Goal: Task Accomplishment & Management: Manage account settings

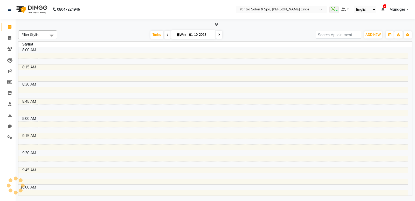
select select "en"
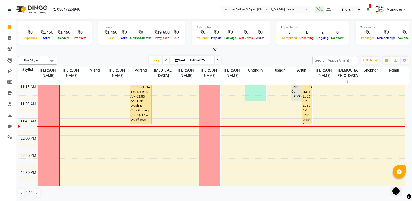
scroll to position [180, 0]
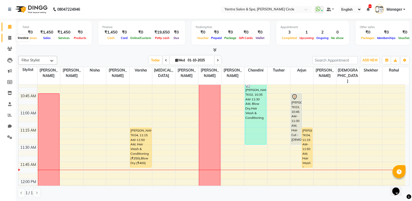
click at [8, 38] on icon at bounding box center [9, 38] width 3 height 4
select select "152"
select select "service"
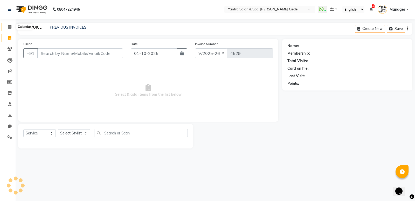
click at [8, 26] on span at bounding box center [9, 27] width 9 height 6
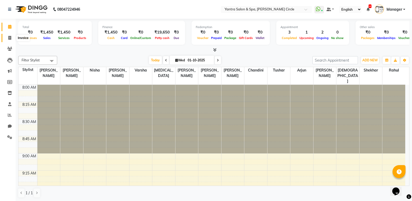
click at [6, 37] on span at bounding box center [9, 38] width 9 height 6
select select "service"
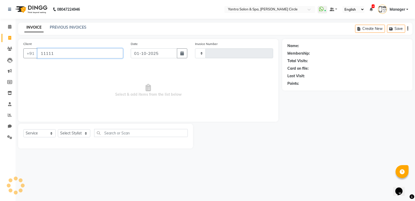
type input "111111"
type input "4529"
select select "152"
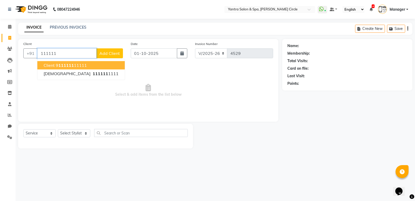
click at [50, 63] on span "Client" at bounding box center [49, 65] width 11 height 5
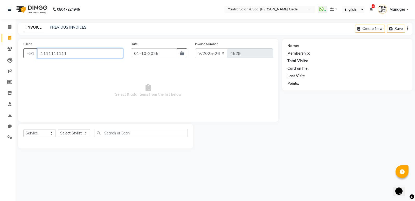
type input "1111111111"
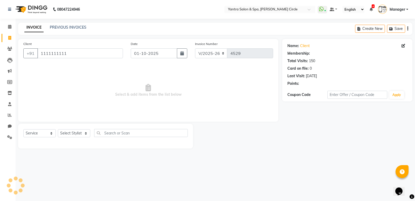
click at [70, 138] on div "Select Service Product Membership Package Voucher Prepaid Gift Card Select Styl…" at bounding box center [105, 135] width 165 height 12
click at [70, 137] on div "Select Service Product Membership Package Voucher Prepaid Gift Card Select Styl…" at bounding box center [105, 135] width 165 height 12
click at [70, 133] on select "Select Stylist [PERSON_NAME] [PERSON_NAME] [PERSON_NAME] [PERSON_NAME] Manager …" at bounding box center [74, 133] width 32 height 8
select select "4350"
click at [58, 129] on select "Select Stylist [PERSON_NAME] [PERSON_NAME] [PERSON_NAME] [PERSON_NAME] Manager …" at bounding box center [74, 133] width 32 height 8
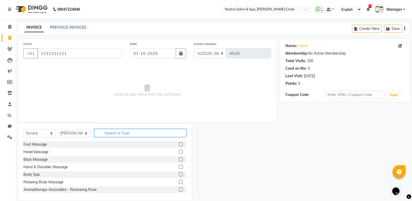
click at [118, 134] on input "text" at bounding box center [140, 133] width 92 height 8
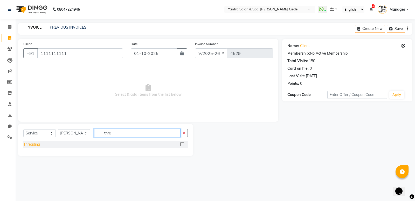
type input "thre"
click at [31, 144] on div "Threading" at bounding box center [31, 144] width 17 height 5
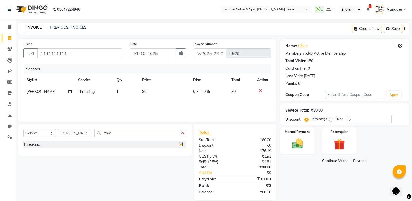
checkbox input "false"
click at [154, 96] on td "80" at bounding box center [164, 92] width 51 height 12
select select "4350"
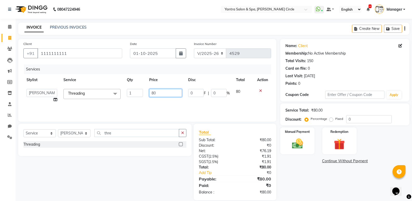
click at [153, 95] on input "80" at bounding box center [165, 93] width 32 height 8
type input "120"
click at [303, 141] on img at bounding box center [297, 143] width 18 height 13
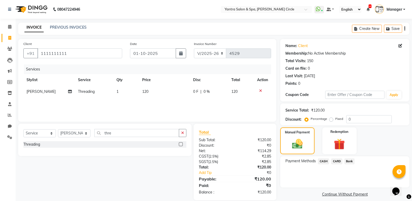
click at [322, 163] on span "CASH" at bounding box center [323, 161] width 11 height 6
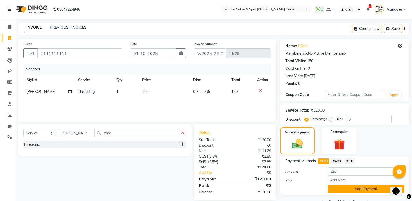
click at [357, 187] on button "Add Payment" at bounding box center [365, 189] width 76 height 8
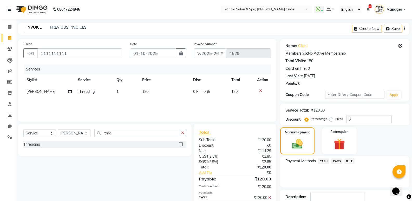
scroll to position [34, 0]
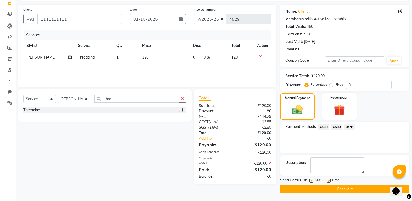
click at [355, 187] on button "Checkout" at bounding box center [344, 189] width 129 height 8
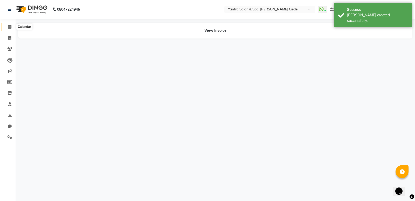
click at [11, 28] on icon at bounding box center [9, 27] width 3 height 4
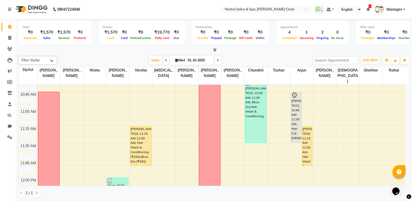
scroll to position [182, 0]
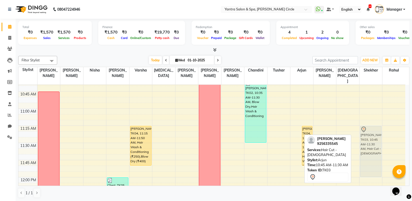
drag, startPoint x: 294, startPoint y: 100, endPoint x: 379, endPoint y: 133, distance: 91.7
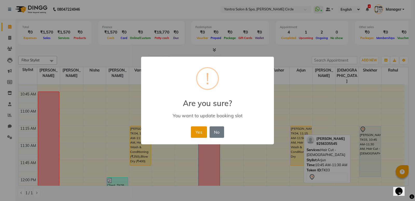
click at [193, 136] on button "Yes" at bounding box center [199, 131] width 16 height 11
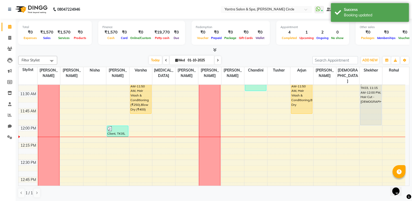
scroll to position [234, 0]
drag, startPoint x: 139, startPoint y: 107, endPoint x: 141, endPoint y: 132, distance: 24.5
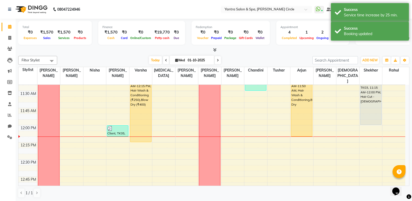
drag, startPoint x: 299, startPoint y: 108, endPoint x: 300, endPoint y: 128, distance: 19.7
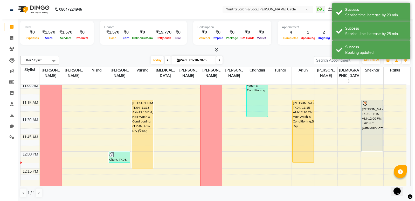
scroll to position [208, 0]
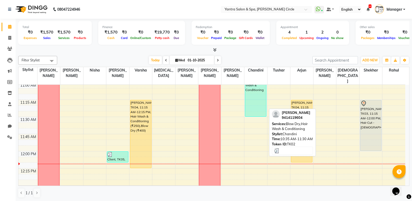
click at [252, 84] on div "[PERSON_NAME], TK02, 10:35 AM-11:30 AM, Blow Dry,Hair Wash & Conditioning" at bounding box center [255, 85] width 21 height 62
select select "3"
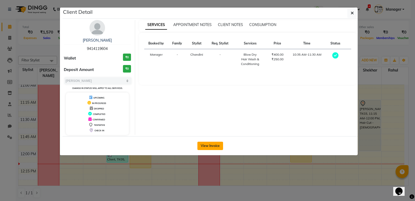
click at [206, 145] on button "View Invoice" at bounding box center [211, 146] width 26 height 8
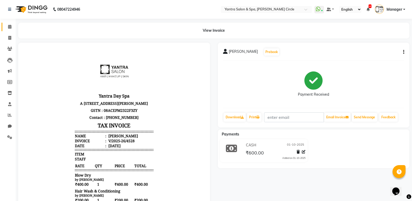
click at [12, 23] on link "Calendar" at bounding box center [8, 27] width 12 height 9
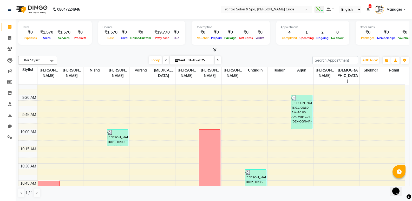
scroll to position [130, 0]
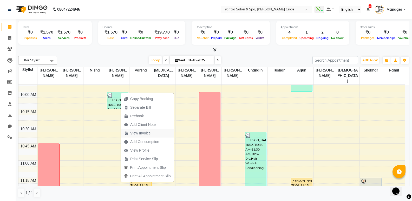
click at [136, 132] on span "View Invoice" at bounding box center [140, 132] width 20 height 5
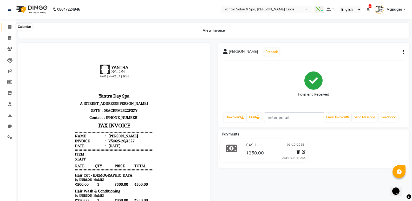
click at [10, 26] on icon at bounding box center [9, 27] width 3 height 4
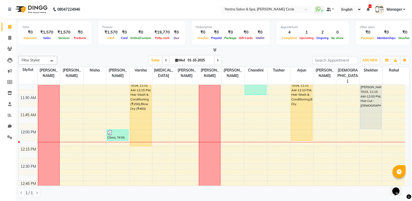
scroll to position [234, 0]
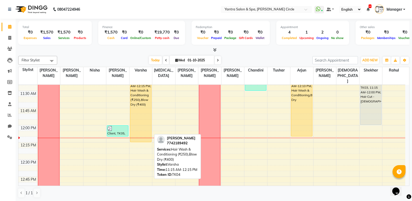
click at [138, 98] on div "[PERSON_NAME], TK04, 11:15 AM-12:15 PM, Hair Wash & Conditioning (₹250),Blow Dr…" at bounding box center [140, 108] width 21 height 68
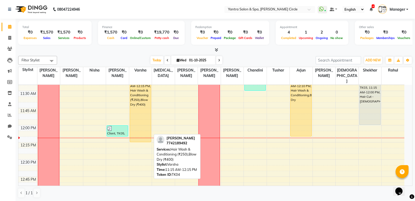
select select "1"
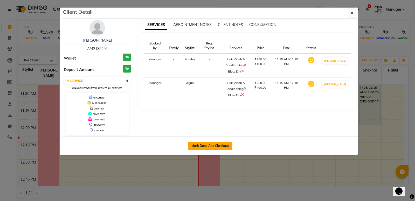
click at [207, 145] on button "Mark Done And Checkout" at bounding box center [210, 146] width 44 height 8
select select "service"
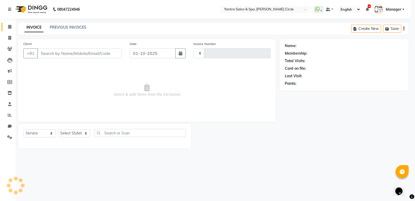
type input "4530"
select select "152"
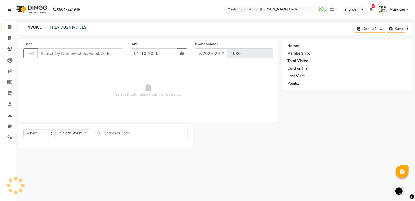
type input "7742189492"
select select "4351"
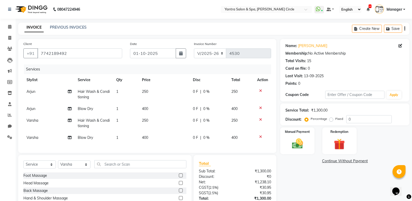
click at [157, 133] on td "400" at bounding box center [164, 138] width 51 height 12
select select "4351"
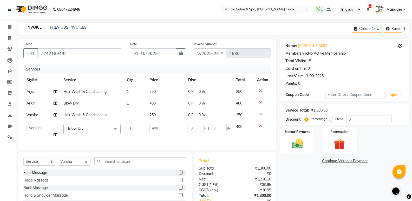
click at [156, 137] on td "400" at bounding box center [165, 131] width 39 height 20
click at [156, 129] on input "400" at bounding box center [165, 128] width 32 height 8
type input "800"
click at [228, 171] on div "Sub Total:" at bounding box center [215, 167] width 40 height 5
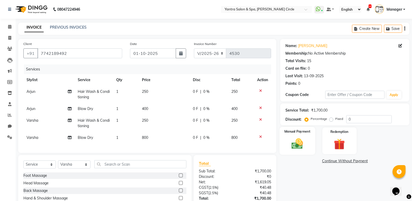
click at [298, 140] on img at bounding box center [297, 143] width 18 height 13
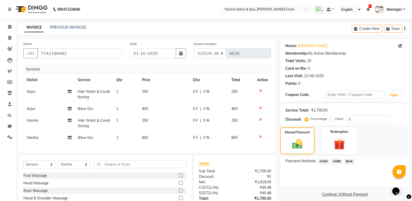
click at [324, 162] on span "CASH" at bounding box center [323, 161] width 11 height 6
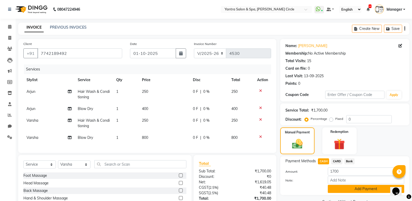
click at [344, 188] on button "Add Payment" at bounding box center [365, 189] width 76 height 8
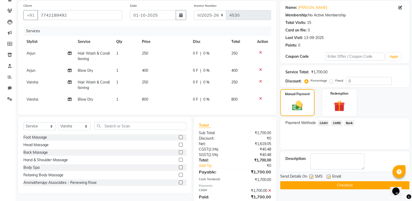
scroll to position [60, 0]
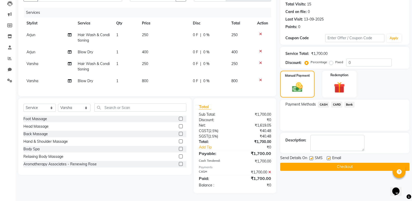
click at [311, 163] on button "Checkout" at bounding box center [344, 167] width 129 height 8
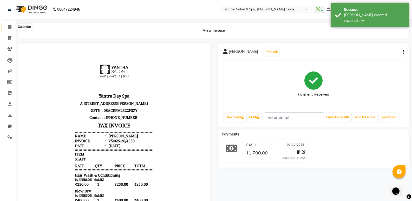
click at [13, 26] on span at bounding box center [9, 27] width 9 height 6
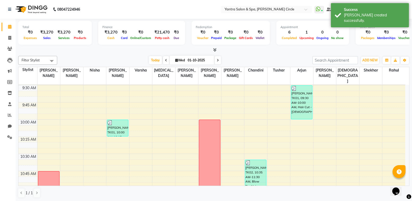
scroll to position [104, 0]
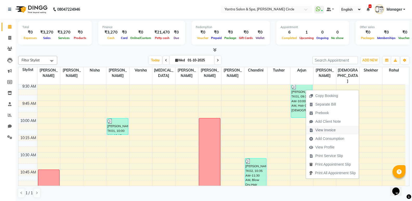
click at [321, 129] on span "View Invoice" at bounding box center [325, 129] width 20 height 5
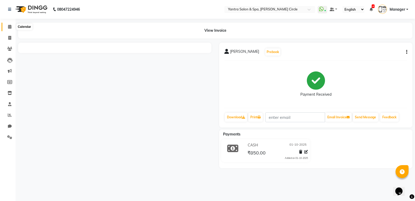
click at [10, 28] on icon at bounding box center [9, 27] width 3 height 4
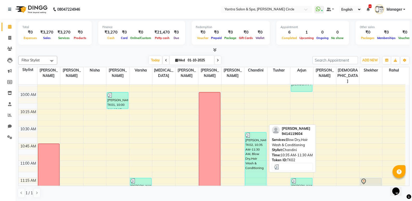
scroll to position [208, 0]
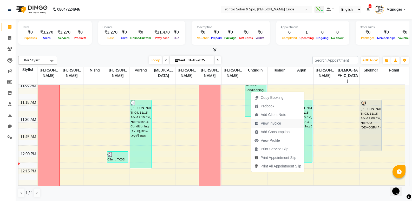
click at [273, 122] on span "View Invoice" at bounding box center [270, 122] width 20 height 5
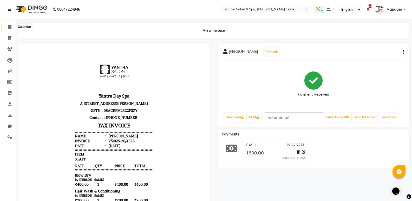
click at [7, 27] on span at bounding box center [9, 27] width 9 height 6
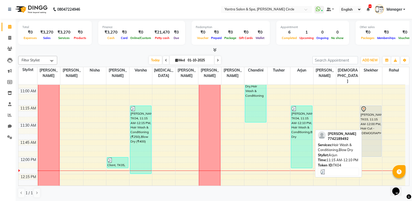
scroll to position [234, 0]
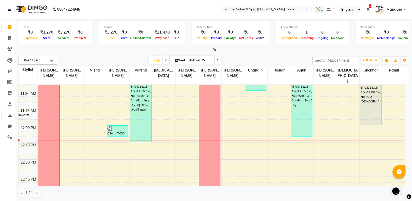
click at [6, 114] on span at bounding box center [9, 115] width 9 height 6
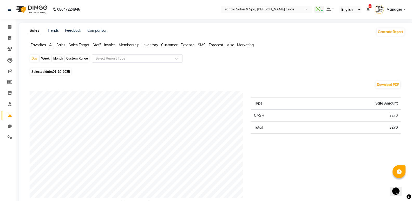
click at [57, 58] on div "Month" at bounding box center [58, 58] width 12 height 7
select select "10"
select select "2025"
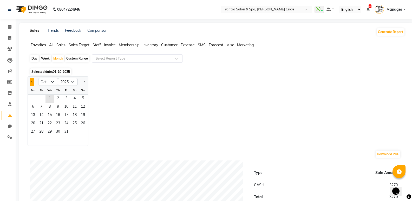
click at [32, 81] on span "Previous month" at bounding box center [32, 81] width 2 height 2
select select "9"
click at [29, 96] on span "1" at bounding box center [33, 99] width 8 height 8
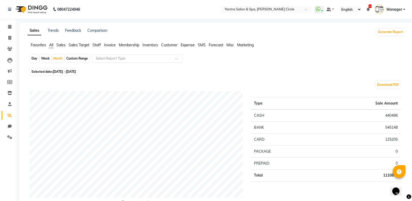
click at [152, 57] on input "text" at bounding box center [132, 58] width 75 height 5
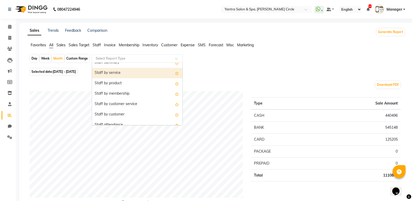
scroll to position [156, 0]
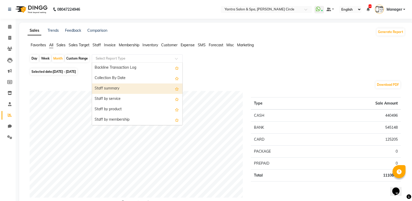
click at [122, 89] on div "Staff summary" at bounding box center [137, 88] width 90 height 10
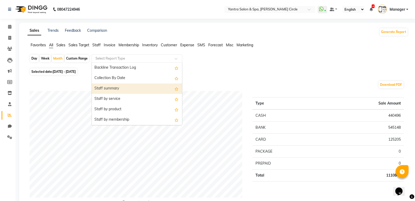
select select "full_report"
select select "pdf"
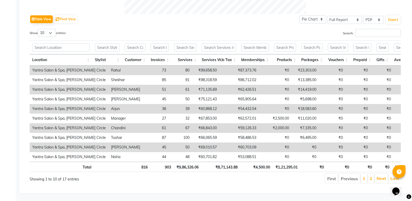
scroll to position [263, 0]
drag, startPoint x: 46, startPoint y: 26, endPoint x: 46, endPoint y: 29, distance: 2.9
click at [46, 29] on select "10 25 50 100" at bounding box center [47, 33] width 18 height 8
select select "100"
click at [38, 29] on select "10 25 50 100" at bounding box center [47, 33] width 18 height 8
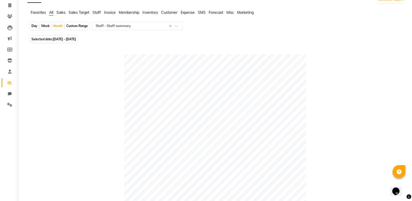
scroll to position [0, 0]
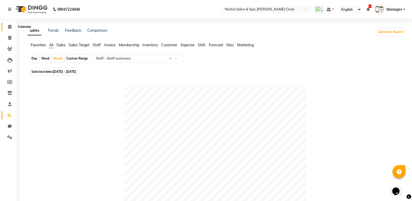
click at [12, 27] on span at bounding box center [9, 27] width 9 height 6
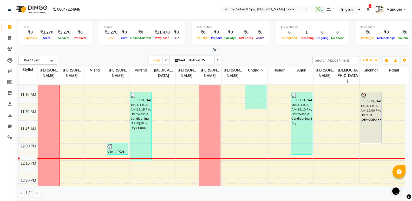
scroll to position [260, 0]
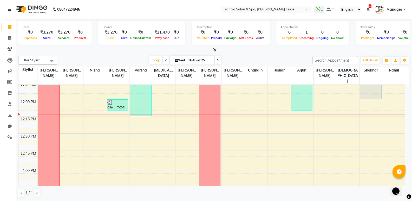
click at [12, 42] on li "Invoice" at bounding box center [8, 37] width 16 height 11
click at [9, 38] on icon at bounding box center [9, 38] width 3 height 4
select select "service"
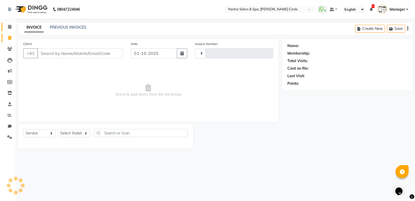
type input "4531"
select select "152"
click at [9, 28] on icon at bounding box center [9, 27] width 3 height 4
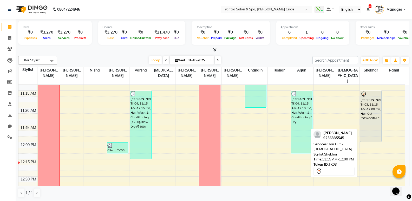
scroll to position [208, 0]
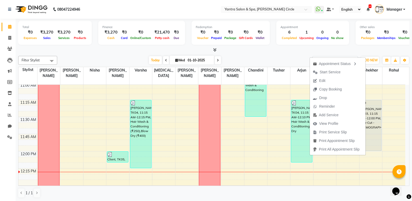
click at [286, 53] on div "Total ₹0 Expenses ₹3,270 Sales ₹3,270 Services ₹0 Products Finance ₹3,270 Cash …" at bounding box center [214, 110] width 396 height 182
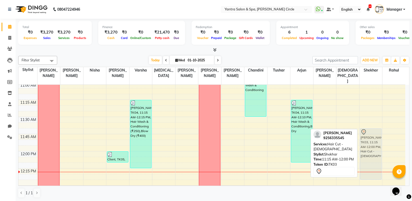
drag, startPoint x: 370, startPoint y: 98, endPoint x: 368, endPoint y: 126, distance: 28.9
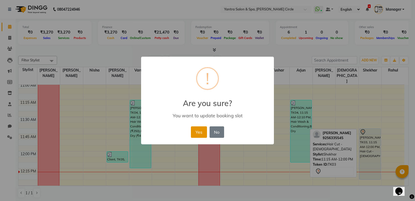
click at [203, 132] on button "Yes" at bounding box center [199, 131] width 16 height 11
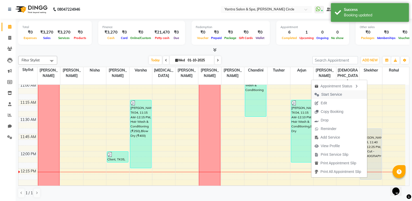
click at [344, 95] on button "Start Service" at bounding box center [339, 94] width 56 height 9
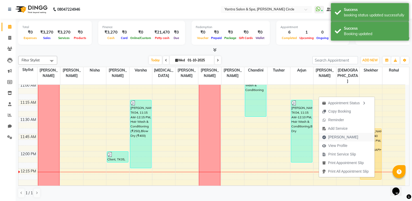
click at [338, 139] on span "[PERSON_NAME]" at bounding box center [343, 136] width 30 height 5
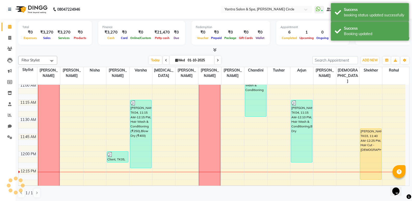
select select "service"
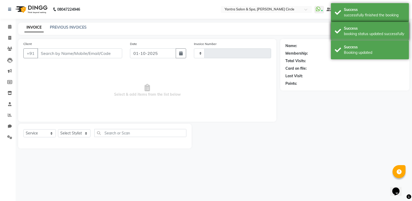
type input "4531"
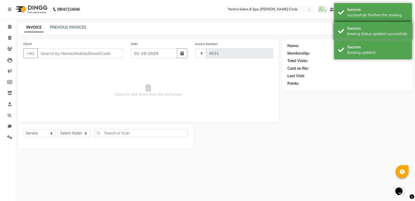
select select "152"
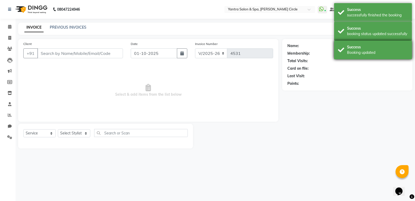
click at [339, 55] on div "Success Booking updated" at bounding box center [373, 50] width 78 height 19
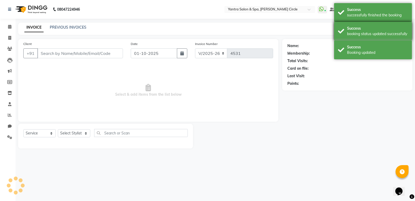
click at [340, 38] on div "Success booking status updated successfully" at bounding box center [373, 31] width 78 height 19
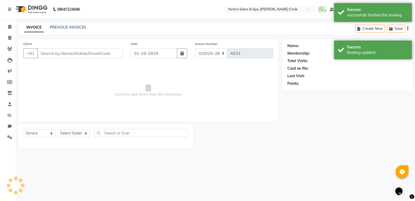
type input "9256335545"
select select "72571"
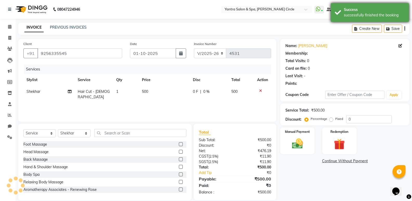
click at [344, 15] on div "successfully finished the booking" at bounding box center [374, 14] width 61 height 5
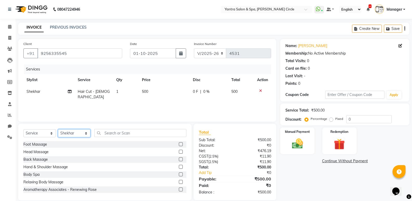
click at [62, 133] on select "Select Stylist [PERSON_NAME] [PERSON_NAME] [PERSON_NAME] [PERSON_NAME] Manager …" at bounding box center [74, 133] width 32 height 8
click at [127, 133] on input "text" at bounding box center [140, 133] width 92 height 8
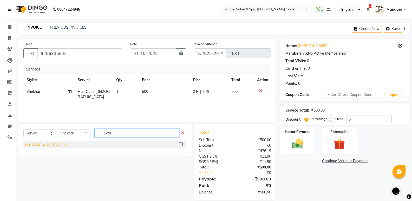
type input "was"
click at [51, 143] on div "Hair Wash & Conditioning" at bounding box center [44, 144] width 43 height 5
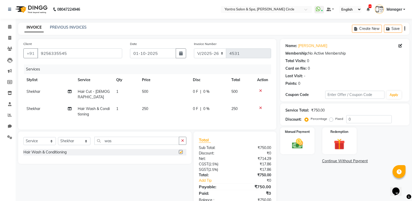
checkbox input "false"
click at [146, 106] on span "250" at bounding box center [145, 108] width 6 height 5
select select "72571"
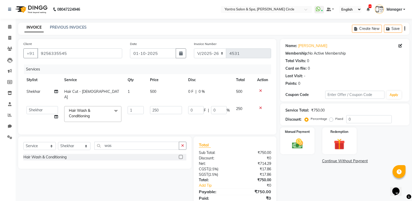
click at [149, 103] on td "250" at bounding box center [166, 114] width 38 height 22
click at [166, 106] on input "250" at bounding box center [166, 110] width 32 height 8
type input "400"
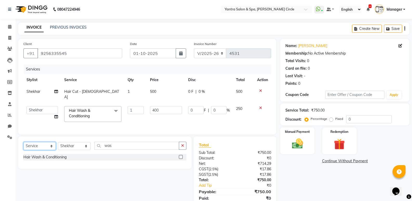
click at [36, 142] on select "Select Service Product Membership Package Voucher Prepaid Gift Card" at bounding box center [39, 146] width 32 height 8
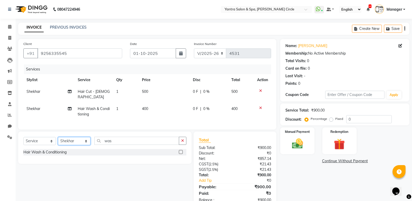
click at [73, 137] on select "Select Stylist [PERSON_NAME] [PERSON_NAME] [PERSON_NAME] [PERSON_NAME] Manager …" at bounding box center [74, 141] width 32 height 8
select select "84063"
click at [58, 137] on select "Select Stylist [PERSON_NAME] [PERSON_NAME] [PERSON_NAME] [PERSON_NAME] Manager …" at bounding box center [74, 141] width 32 height 8
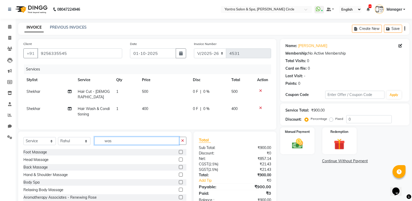
click at [141, 137] on input "was" at bounding box center [136, 141] width 85 height 8
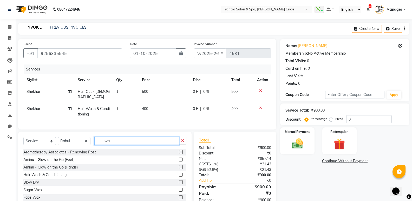
type input "was"
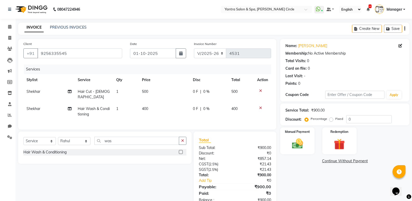
click at [39, 156] on div "Hair Wash & Conditioning" at bounding box center [104, 154] width 163 height 10
click at [41, 152] on div "Hair Wash & Conditioning" at bounding box center [44, 151] width 43 height 5
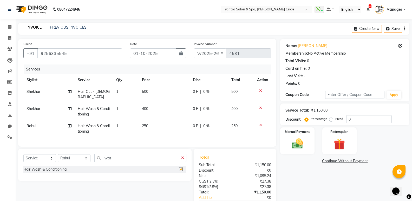
checkbox input "false"
click at [107, 156] on input "was" at bounding box center [136, 158] width 85 height 8
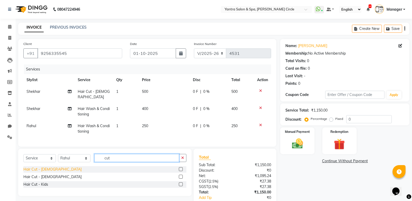
type input "cut"
click at [48, 169] on div "Hair Cut - [DEMOGRAPHIC_DATA]" at bounding box center [52, 168] width 58 height 5
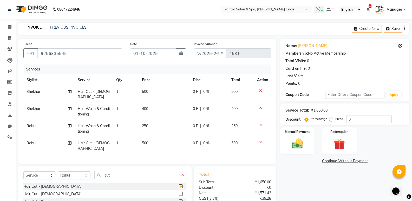
checkbox input "false"
click at [155, 122] on td "250" at bounding box center [164, 128] width 51 height 17
select select "84063"
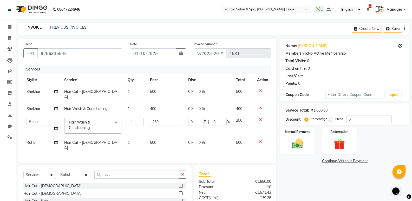
click at [155, 122] on td "250" at bounding box center [166, 126] width 38 height 22
click at [158, 118] on input "250" at bounding box center [166, 122] width 32 height 8
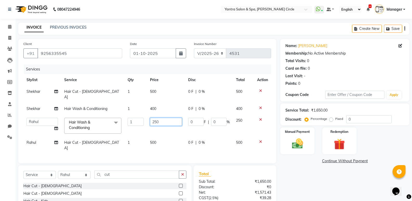
click at [158, 118] on input "250" at bounding box center [166, 122] width 32 height 8
type input "350"
click at [267, 170] on div "Total" at bounding box center [235, 173] width 72 height 6
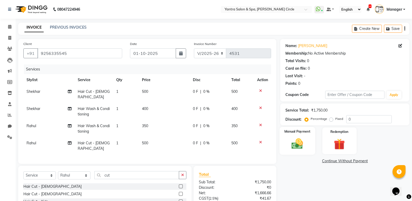
click at [302, 153] on div "Manual Payment" at bounding box center [297, 141] width 36 height 28
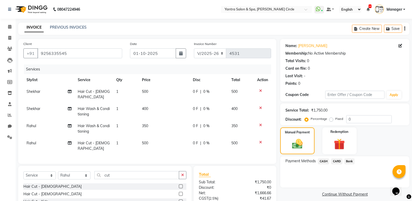
click at [347, 160] on span "Bank" at bounding box center [349, 161] width 10 height 6
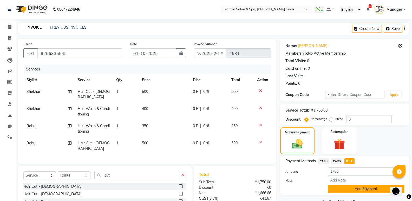
click at [351, 188] on button "Add Payment" at bounding box center [365, 189] width 76 height 8
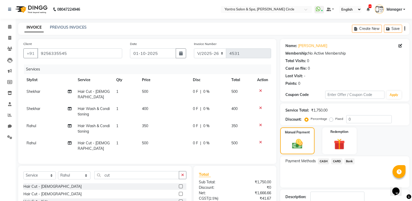
scroll to position [53, 0]
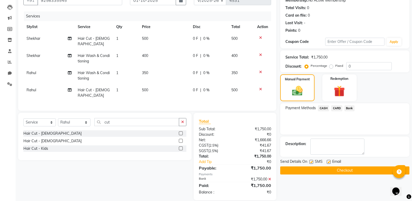
click at [323, 169] on button "Checkout" at bounding box center [344, 170] width 129 height 8
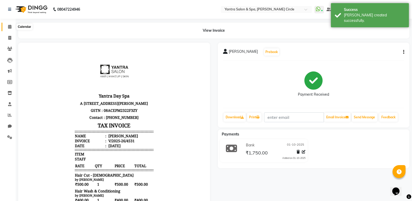
click at [7, 26] on span at bounding box center [9, 27] width 9 height 6
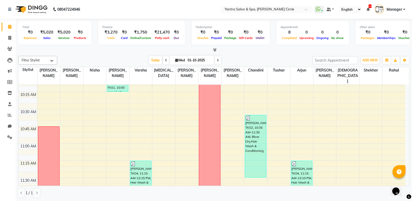
scroll to position [182, 0]
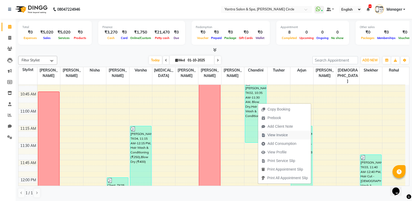
click at [272, 137] on span "View Invoice" at bounding box center [277, 134] width 20 height 5
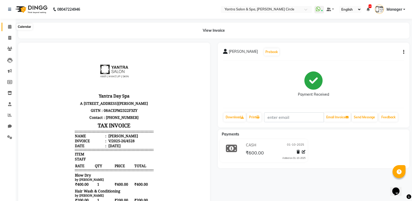
click at [8, 26] on span at bounding box center [9, 27] width 9 height 6
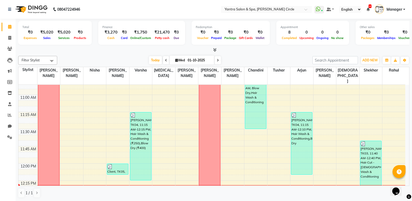
scroll to position [208, 0]
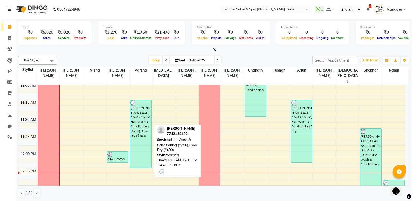
click at [134, 102] on div "[PERSON_NAME], TK04, 11:15 AM-12:15 PM, Hair Wash & Conditioning (₹250),Blow Dr…" at bounding box center [140, 134] width 21 height 68
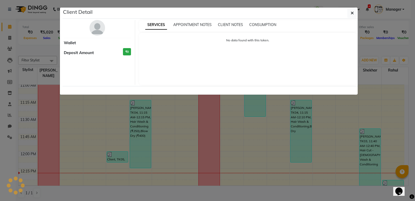
select select "3"
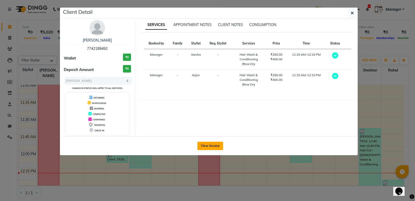
click at [211, 144] on button "View Invoice" at bounding box center [211, 146] width 26 height 8
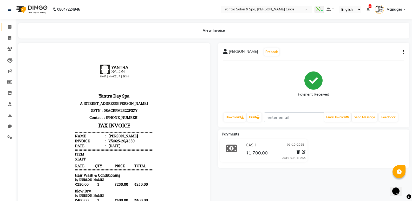
click at [11, 24] on link "Calendar" at bounding box center [8, 27] width 12 height 9
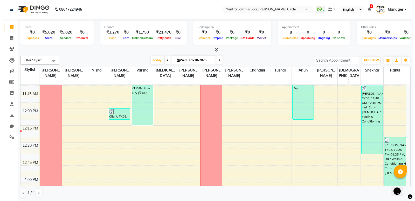
scroll to position [260, 0]
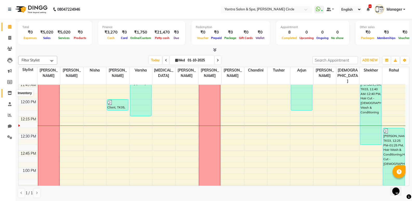
click at [8, 92] on icon at bounding box center [10, 93] width 4 height 4
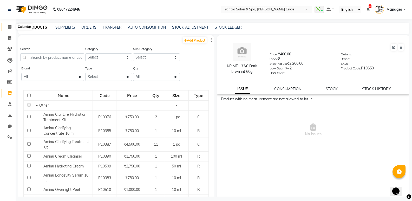
click at [9, 25] on icon at bounding box center [9, 27] width 3 height 4
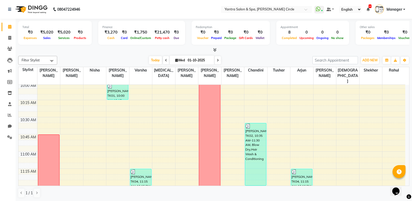
scroll to position [130, 0]
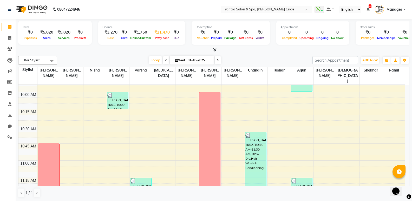
click at [159, 31] on div "₹21,470" at bounding box center [161, 32] width 19 height 6
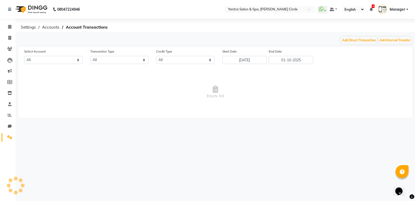
select select "2513"
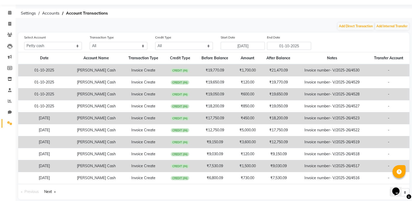
scroll to position [20, 0]
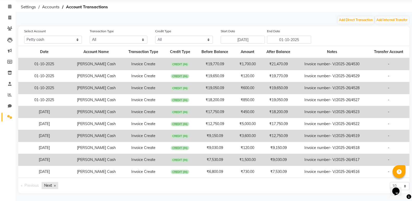
click at [48, 188] on link "Next page" at bounding box center [50, 185] width 17 height 7
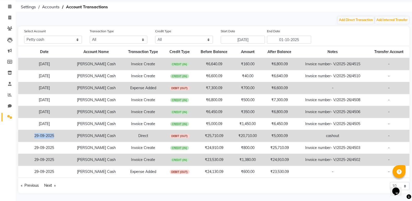
drag, startPoint x: 34, startPoint y: 131, endPoint x: 59, endPoint y: 135, distance: 25.2
click at [59, 135] on td "29-09-2025" at bounding box center [44, 136] width 52 height 12
click at [35, 182] on link "Previous page" at bounding box center [29, 185] width 23 height 7
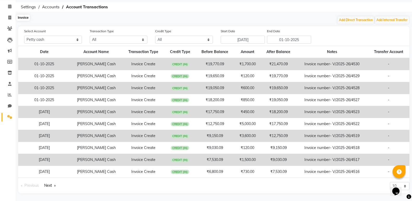
scroll to position [0, 0]
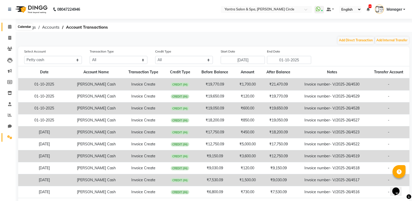
click at [6, 26] on span at bounding box center [9, 27] width 9 height 6
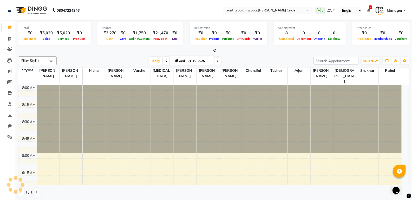
scroll to position [274, 0]
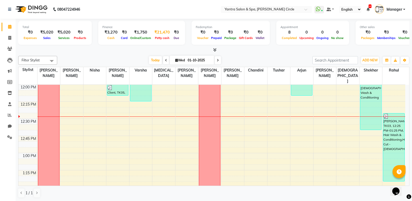
click at [160, 33] on div "₹21,470" at bounding box center [161, 32] width 19 height 6
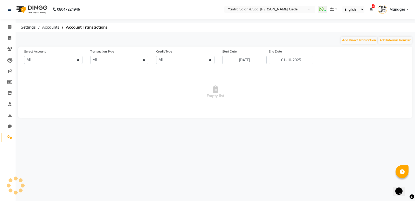
select select "2513"
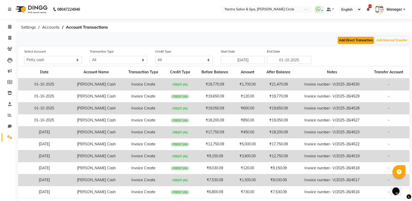
click at [365, 41] on button "Add Direct Transaction" at bounding box center [355, 40] width 36 height 7
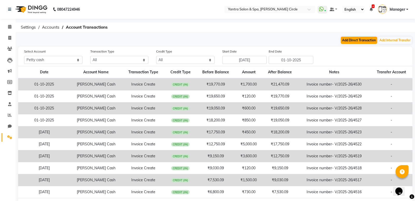
select select "direct"
select select "2513"
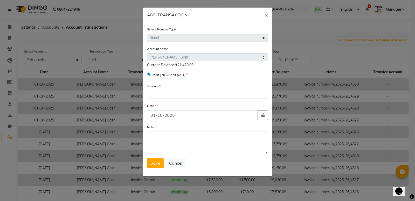
click at [169, 72] on div "Credit (IN) Debit (OUT)" at bounding box center [207, 75] width 121 height 7
click at [169, 74] on input "radio" at bounding box center [166, 73] width 3 height 3
radio input "true"
click at [184, 94] on input "number" at bounding box center [207, 95] width 121 height 8
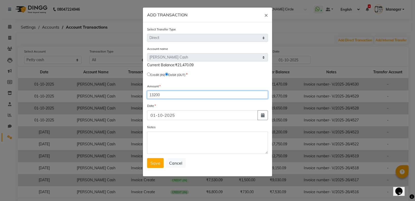
type input "13200"
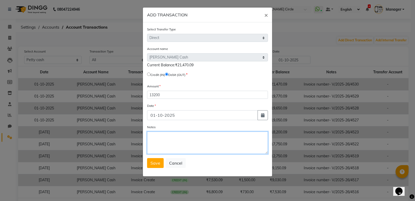
click at [178, 138] on textarea "Notes" at bounding box center [207, 142] width 121 height 22
type textarea "cashout"
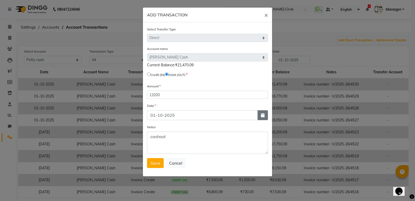
click at [264, 115] on icon "button" at bounding box center [263, 115] width 4 height 4
select select "10"
select select "2025"
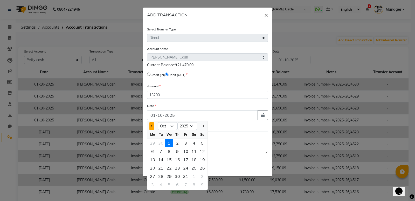
click at [152, 126] on span "Previous month" at bounding box center [152, 126] width 2 height 2
select select "9"
click at [162, 177] on div "30" at bounding box center [161, 176] width 8 height 8
type input "[DATE]"
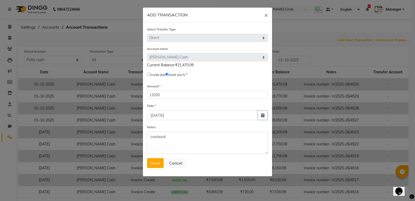
click at [161, 157] on form "Select Transfer Type Select Direct Internal Account name Select Default Account…" at bounding box center [207, 96] width 121 height 141
click at [160, 162] on button "Save" at bounding box center [155, 163] width 17 height 10
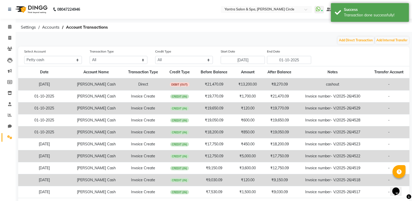
click at [4, 32] on li "Calendar" at bounding box center [8, 26] width 16 height 11
click at [6, 29] on span at bounding box center [9, 27] width 9 height 6
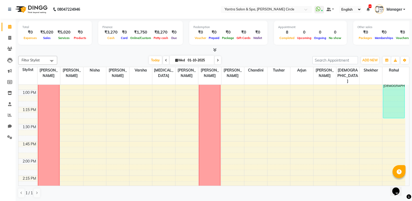
scroll to position [286, 0]
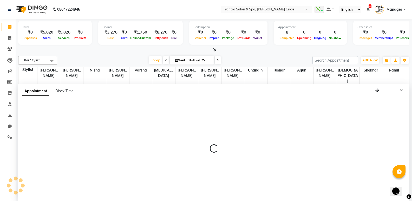
scroll to position [0, 0]
select select "19360"
select select "750"
select select "tentative"
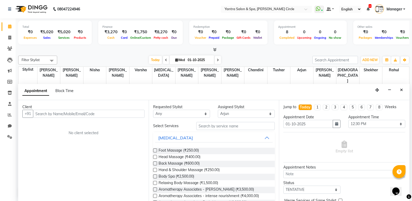
click at [104, 112] on input "text" at bounding box center [88, 114] width 111 height 8
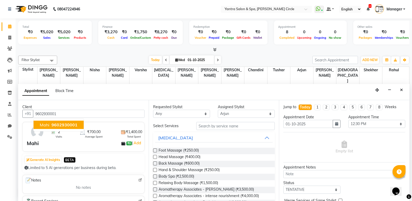
click at [66, 120] on ngb-typeahead-window "Mahi 9602930001" at bounding box center [58, 124] width 51 height 13
click at [80, 123] on button "Mahi 9602930001" at bounding box center [58, 124] width 50 height 8
type input "9602930001"
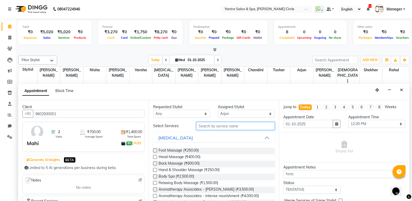
click at [215, 126] on input "text" at bounding box center [235, 126] width 78 height 8
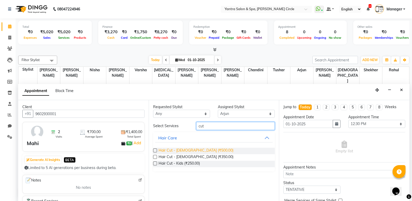
type input "cut"
click at [181, 152] on span "Hair Cut - [DEMOGRAPHIC_DATA] (₹500.00)" at bounding box center [195, 150] width 75 height 6
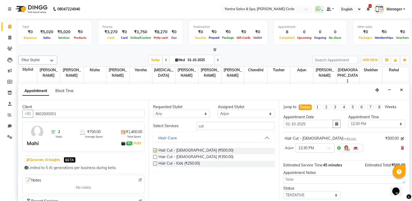
checkbox input "false"
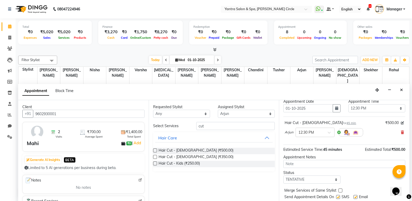
scroll to position [31, 0]
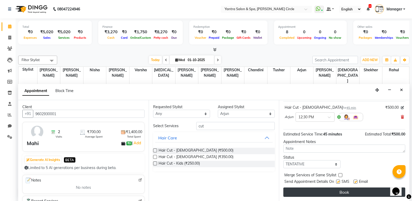
click at [326, 195] on button "Book" at bounding box center [344, 191] width 122 height 9
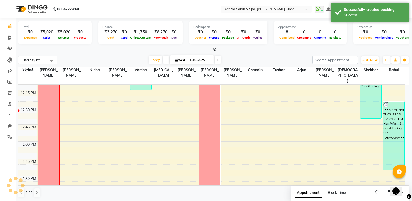
scroll to position [0, 0]
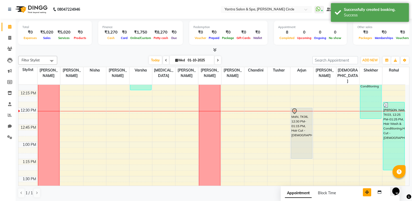
drag, startPoint x: 376, startPoint y: 194, endPoint x: 341, endPoint y: 194, distance: 35.8
click at [362, 194] on button "button" at bounding box center [366, 192] width 8 height 8
click at [364, 193] on icon "Close" at bounding box center [364, 192] width 3 height 4
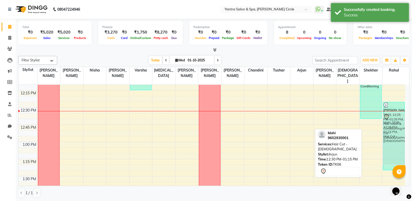
drag, startPoint x: 292, startPoint y: 122, endPoint x: 395, endPoint y: 125, distance: 103.4
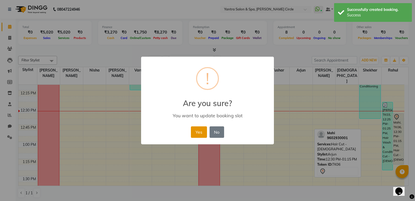
click at [199, 136] on button "Yes" at bounding box center [199, 131] width 16 height 11
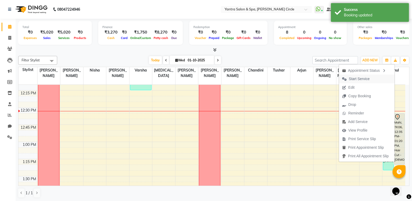
click at [355, 79] on span "Start Service" at bounding box center [358, 78] width 21 height 5
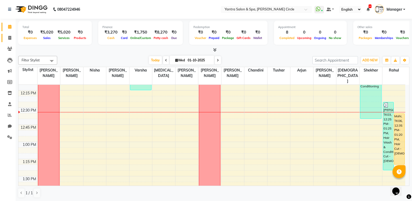
click at [9, 34] on link "Invoice" at bounding box center [8, 38] width 12 height 9
select select "service"
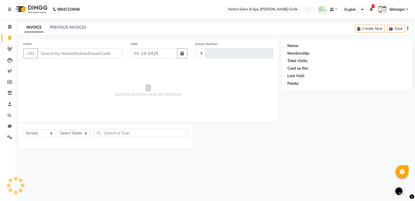
type input "4532"
select select "152"
click at [114, 54] on input "Client" at bounding box center [80, 53] width 86 height 10
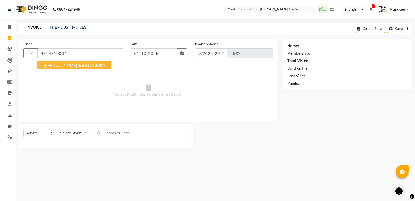
type input "9314710004"
click at [79, 63] on span "931471000" at bounding box center [90, 65] width 23 height 5
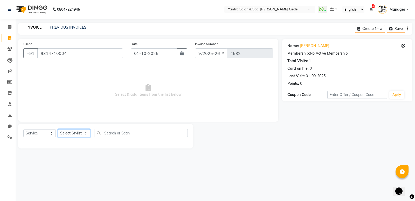
click at [78, 135] on select "Select Stylist [PERSON_NAME] [PERSON_NAME] [PERSON_NAME] [PERSON_NAME] Manager …" at bounding box center [74, 133] width 32 height 8
select select "18094"
click at [58, 129] on select "Select Stylist [PERSON_NAME] [PERSON_NAME] [PERSON_NAME] [PERSON_NAME] Manager …" at bounding box center [74, 133] width 32 height 8
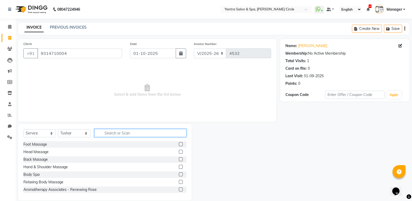
click at [136, 134] on input "text" at bounding box center [140, 133] width 92 height 8
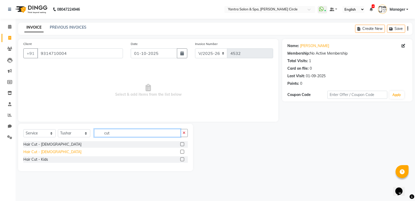
type input "cut"
click at [41, 150] on div "Hair Cut - [DEMOGRAPHIC_DATA]" at bounding box center [52, 151] width 58 height 5
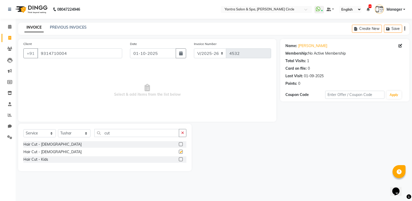
checkbox input "false"
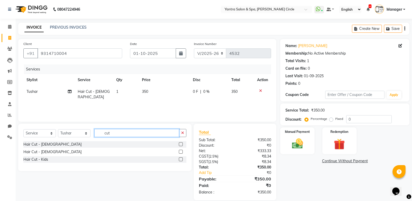
click at [118, 131] on input "cut" at bounding box center [136, 133] width 85 height 8
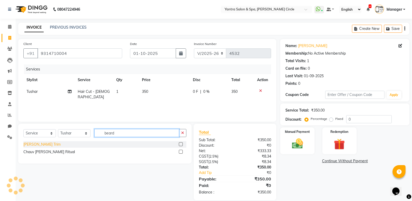
type input "beard"
click at [38, 143] on div "[PERSON_NAME] Trim" at bounding box center [41, 144] width 37 height 5
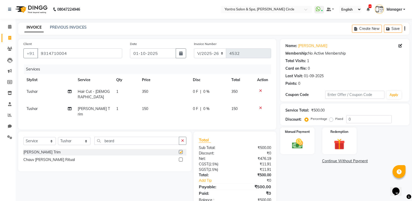
checkbox input "false"
click at [156, 103] on td "150" at bounding box center [164, 111] width 51 height 17
select select "18094"
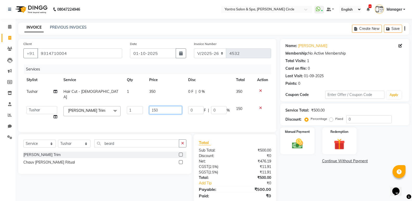
click at [156, 106] on input "150" at bounding box center [165, 110] width 32 height 8
type input "200"
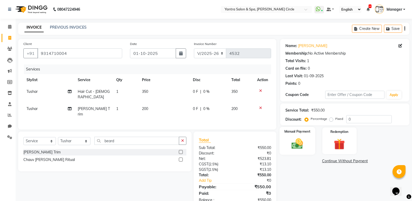
click at [295, 143] on img at bounding box center [297, 143] width 18 height 13
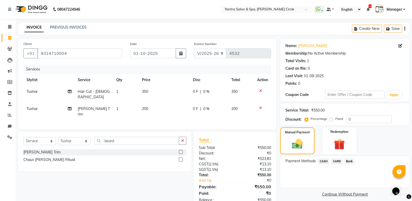
click at [348, 162] on span "Bank" at bounding box center [349, 161] width 10 height 6
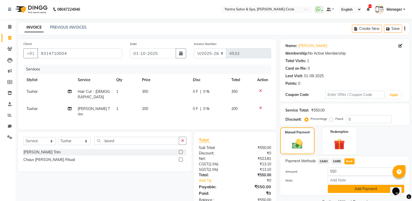
click at [347, 186] on button "Add Payment" at bounding box center [365, 189] width 76 height 8
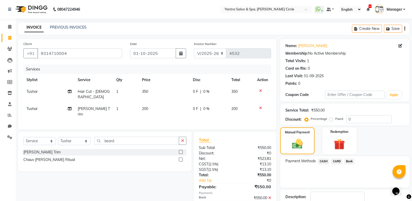
scroll to position [26, 0]
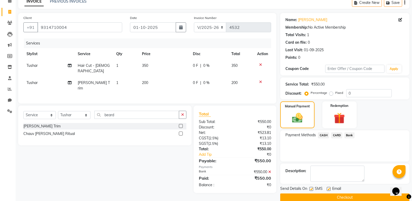
click at [310, 193] on button "Checkout" at bounding box center [344, 197] width 129 height 8
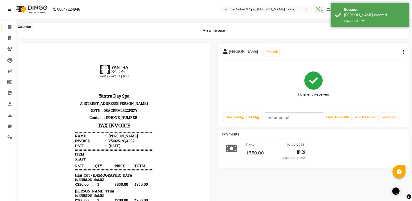
click at [9, 27] on icon at bounding box center [9, 27] width 3 height 4
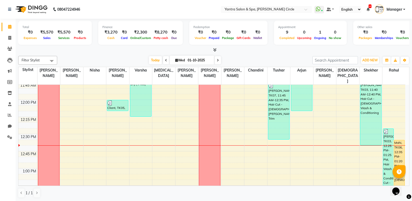
scroll to position [311, 0]
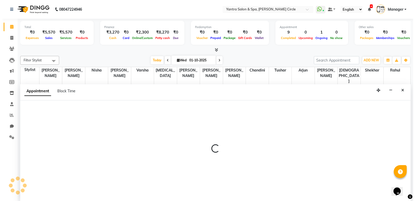
scroll to position [0, 0]
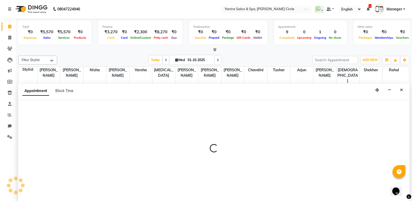
select select "19360"
select select "tentative"
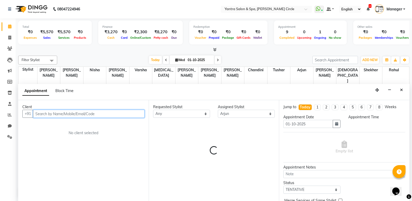
select select "795"
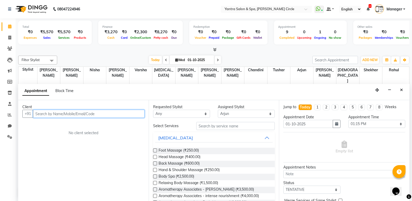
click at [111, 115] on input "text" at bounding box center [88, 114] width 111 height 8
type input "8387838999"
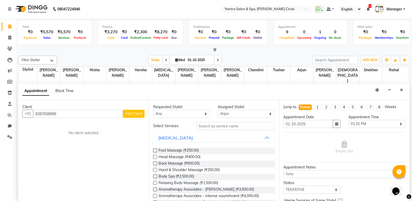
click at [133, 112] on span "Add Client" at bounding box center [133, 113] width 17 height 5
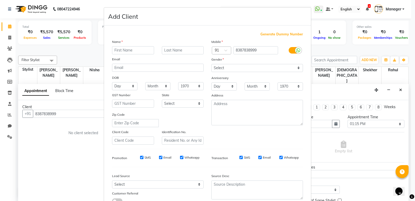
click at [142, 53] on input "text" at bounding box center [133, 50] width 42 height 8
type input "[PERSON_NAME]"
click at [243, 70] on select "Select [DEMOGRAPHIC_DATA] [DEMOGRAPHIC_DATA] Other Prefer Not To Say" at bounding box center [258, 68] width 92 height 8
select select "[DEMOGRAPHIC_DATA]"
click at [212, 64] on select "Select [DEMOGRAPHIC_DATA] [DEMOGRAPHIC_DATA] Other Prefer Not To Say" at bounding box center [258, 68] width 92 height 8
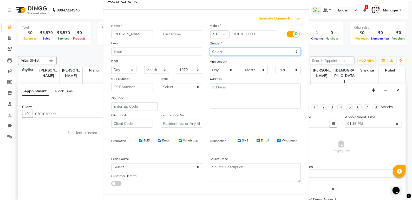
scroll to position [39, 0]
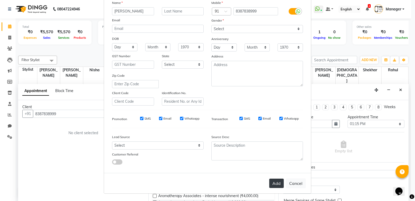
click at [281, 187] on button "Add" at bounding box center [277, 182] width 15 height 9
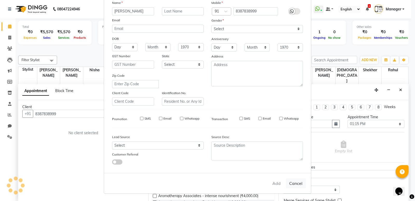
select select
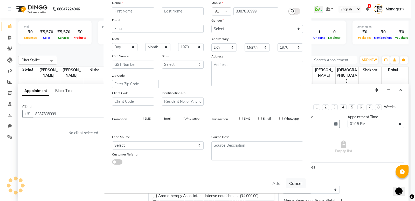
select select
checkbox input "false"
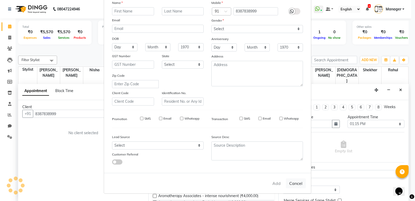
checkbox input "false"
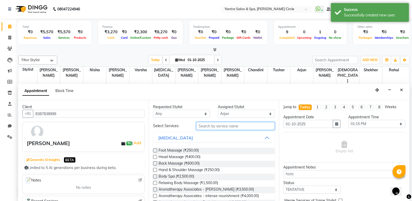
click at [224, 125] on input "text" at bounding box center [235, 126] width 78 height 8
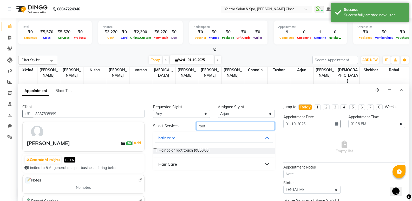
type input "root"
click at [196, 162] on button "Hair Care" at bounding box center [214, 163] width 118 height 9
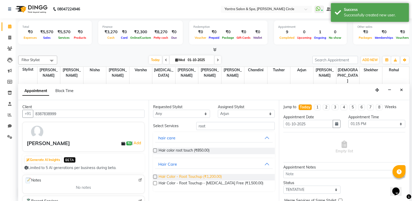
click at [189, 178] on span "Hair Color - Root Touchup (₹1,200.00)" at bounding box center [189, 177] width 63 height 6
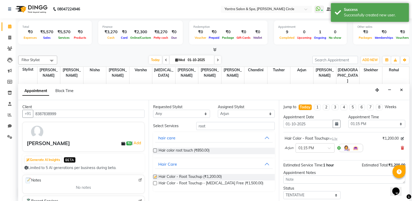
checkbox input "false"
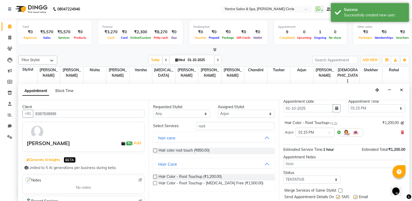
scroll to position [31, 0]
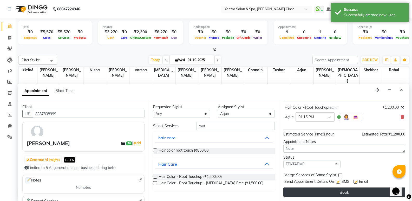
click at [315, 189] on button "Book" at bounding box center [344, 191] width 122 height 9
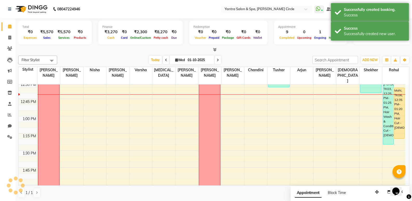
scroll to position [0, 0]
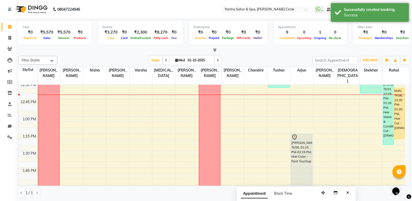
drag, startPoint x: 378, startPoint y: 191, endPoint x: 357, endPoint y: 191, distance: 21.3
click at [325, 192] on icon "button" at bounding box center [323, 193] width 4 height 4
click at [348, 191] on icon "Close" at bounding box center [349, 192] width 3 height 4
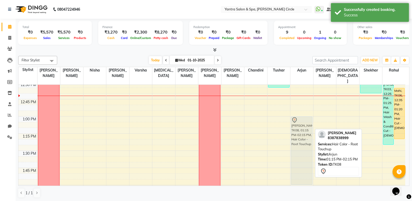
drag, startPoint x: 300, startPoint y: 132, endPoint x: 301, endPoint y: 113, distance: 19.3
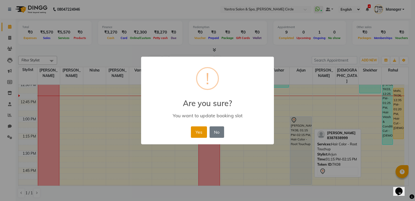
click at [192, 130] on button "Yes" at bounding box center [199, 131] width 16 height 11
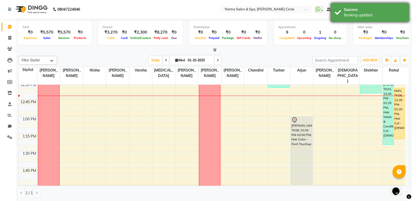
click at [347, 10] on div "Success" at bounding box center [374, 9] width 61 height 5
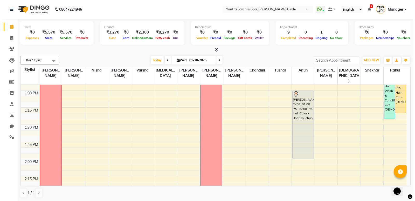
scroll to position [285, 0]
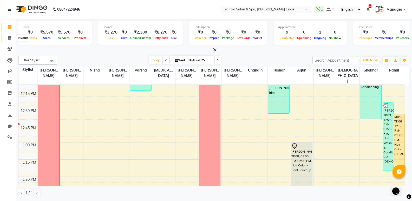
click at [6, 37] on span at bounding box center [9, 38] width 9 height 6
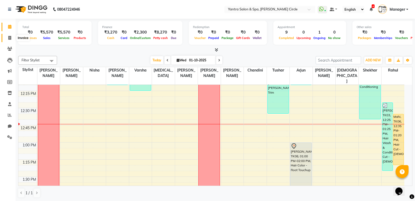
select select "service"
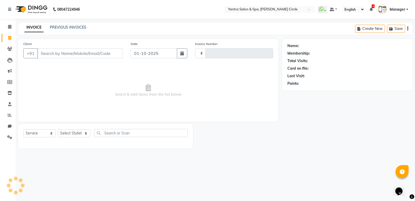
click at [100, 55] on input "Client" at bounding box center [80, 53] width 86 height 10
type input "4533"
select select "152"
type input "7790806566"
click at [100, 55] on span "Add Client" at bounding box center [109, 53] width 21 height 5
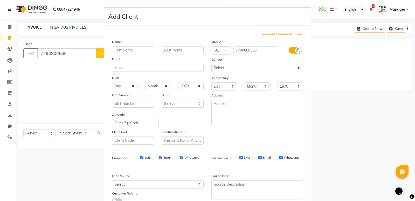
click at [129, 50] on input "text" at bounding box center [133, 50] width 42 height 8
type input "A"
type input "s"
type input "Sanju"
click at [231, 74] on div "Anniversary" at bounding box center [257, 78] width 99 height 8
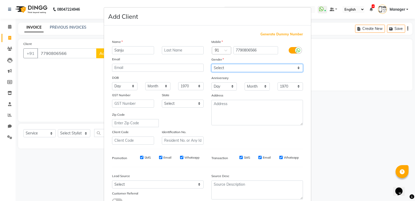
click at [232, 72] on select "Select [DEMOGRAPHIC_DATA] [DEMOGRAPHIC_DATA] Other Prefer Not To Say" at bounding box center [258, 68] width 92 height 8
select select "[DEMOGRAPHIC_DATA]"
click at [212, 64] on select "Select [DEMOGRAPHIC_DATA] [DEMOGRAPHIC_DATA] Other Prefer Not To Say" at bounding box center [258, 68] width 92 height 8
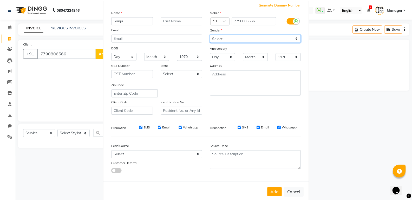
scroll to position [39, 0]
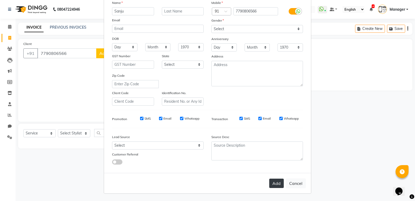
click at [271, 181] on button "Add" at bounding box center [277, 182] width 15 height 9
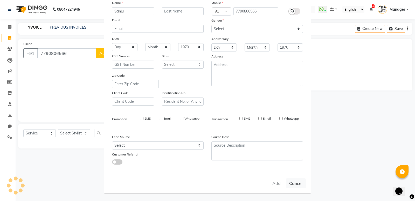
select select
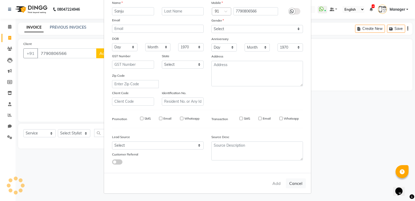
select select
checkbox input "false"
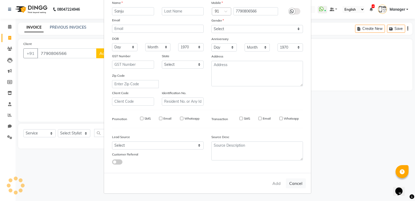
checkbox input "false"
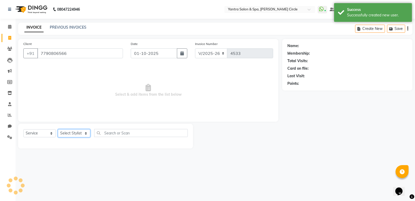
click at [71, 133] on select "Select Stylist [PERSON_NAME] [PERSON_NAME] [PERSON_NAME] [PERSON_NAME] Manager …" at bounding box center [74, 133] width 32 height 8
select select "16470"
click at [58, 129] on select "Select Stylist [PERSON_NAME] [PERSON_NAME] [PERSON_NAME] [PERSON_NAME] Manager …" at bounding box center [74, 133] width 32 height 8
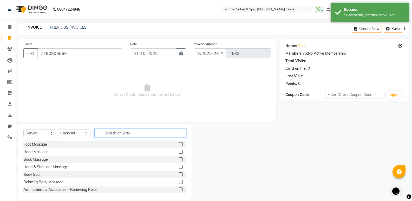
click at [125, 130] on input "text" at bounding box center [140, 133] width 92 height 8
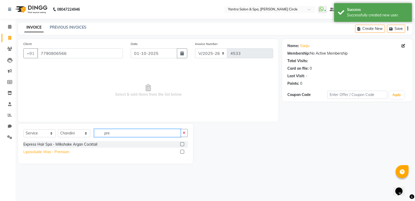
type input "pre"
click at [52, 151] on div "Liposoluble Wax - Premium" at bounding box center [46, 151] width 46 height 5
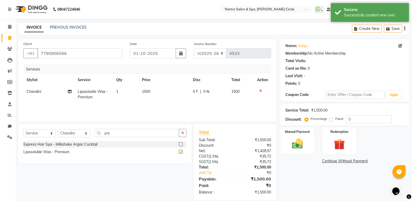
checkbox input "false"
click at [161, 93] on td "1500" at bounding box center [164, 94] width 51 height 17
select select "16470"
click at [161, 93] on input "1500" at bounding box center [165, 93] width 32 height 8
type input "300"
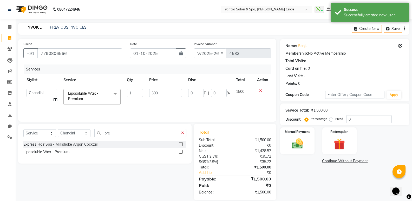
click at [158, 124] on div "Select Service Product Membership Package Voucher Prepaid Gift Card Select Styl…" at bounding box center [104, 144] width 173 height 40
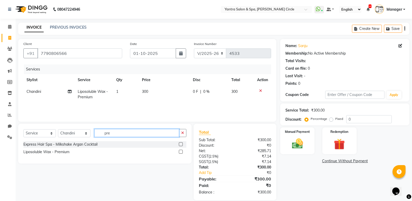
click at [145, 134] on input "pre" at bounding box center [136, 133] width 85 height 8
type input "thre"
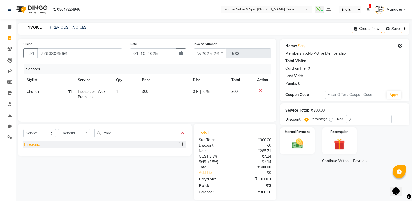
click at [35, 145] on div "Threading" at bounding box center [31, 144] width 17 height 5
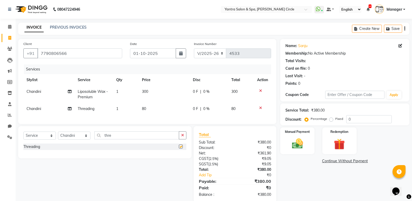
checkbox input "false"
click at [213, 92] on div "0 F | 0 %" at bounding box center [209, 91] width 32 height 5
select select "16470"
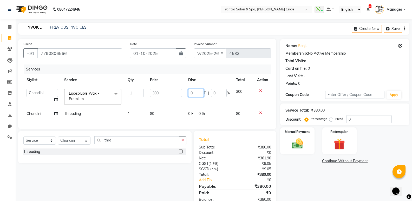
click at [195, 93] on input "0" at bounding box center [196, 93] width 16 height 8
type input "90"
click at [259, 148] on div "Total Sub Total: ₹380.00 Discount: ₹0 Net: ₹361.90 CGST ( 2.5% ) ₹9.05 SGST ( 2…" at bounding box center [235, 169] width 72 height 66
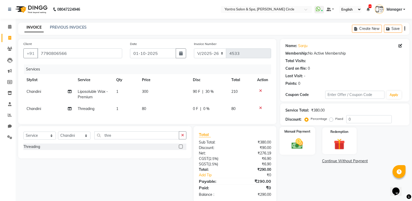
click at [306, 145] on img at bounding box center [297, 143] width 18 height 13
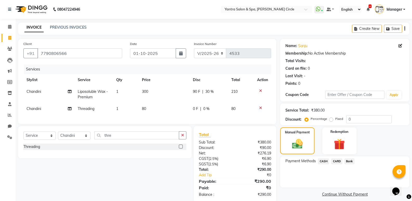
click at [321, 160] on span "CASH" at bounding box center [323, 161] width 11 height 6
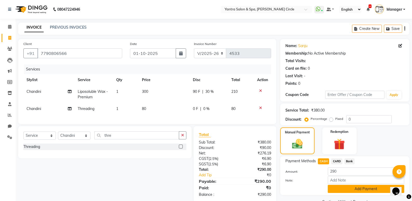
click at [345, 186] on button "Add Payment" at bounding box center [365, 189] width 76 height 8
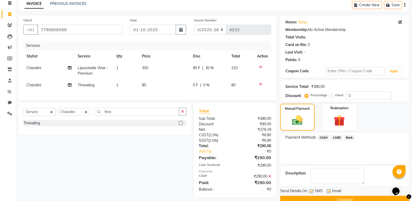
scroll to position [34, 0]
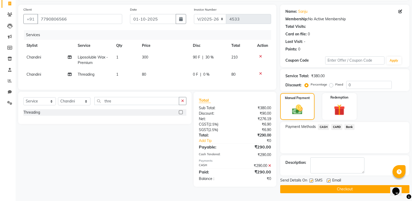
click at [312, 187] on button "Checkout" at bounding box center [344, 189] width 129 height 8
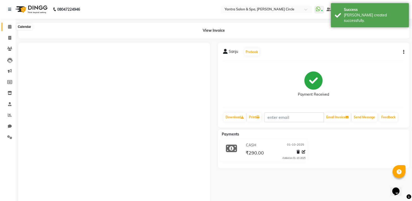
click at [8, 24] on span at bounding box center [9, 27] width 9 height 6
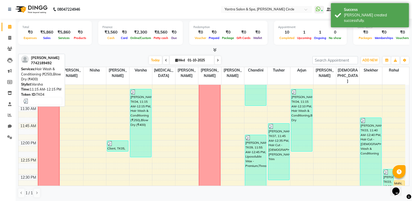
scroll to position [275, 0]
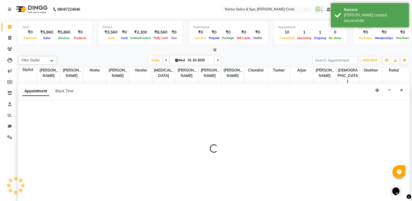
scroll to position [0, 0]
click at [125, 111] on div at bounding box center [213, 150] width 391 height 101
select select "4350"
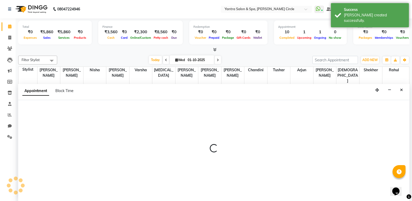
select select "tentative"
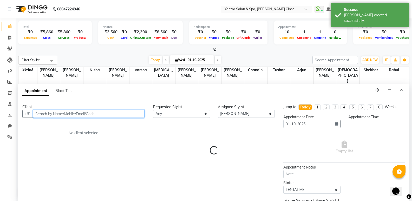
select select "765"
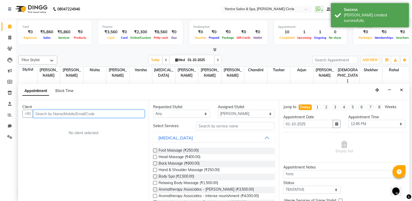
click at [113, 110] on input "text" at bounding box center [88, 114] width 111 height 8
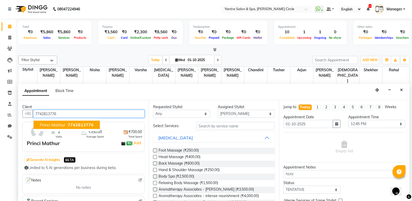
click at [83, 124] on span "7742813776" at bounding box center [81, 124] width 26 height 5
type input "7742813776"
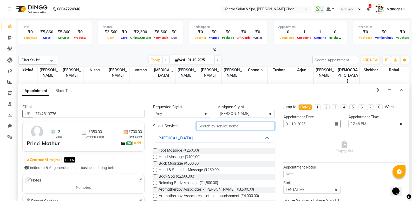
click at [246, 123] on input "text" at bounding box center [235, 126] width 78 height 8
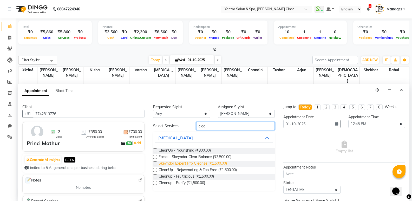
type input "clea"
click at [223, 161] on span "Skeyndor Expert Pro Cleanse (₹1,500.00)" at bounding box center [192, 163] width 68 height 6
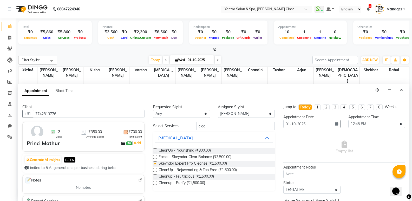
checkbox input "false"
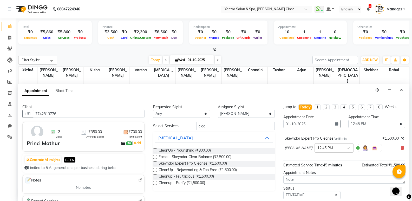
scroll to position [31, 0]
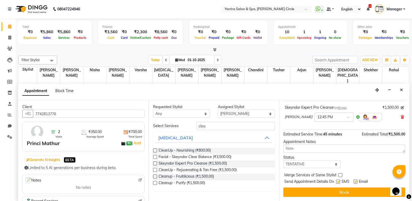
click at [336, 191] on button "Book" at bounding box center [344, 191] width 122 height 9
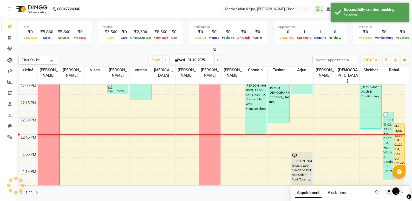
scroll to position [0, 0]
drag, startPoint x: 375, startPoint y: 193, endPoint x: 306, endPoint y: 192, distance: 69.1
click at [306, 192] on icon "button" at bounding box center [308, 191] width 4 height 4
click at [335, 191] on button "Close" at bounding box center [332, 191] width 8 height 8
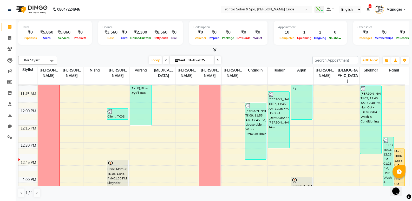
scroll to position [301, 0]
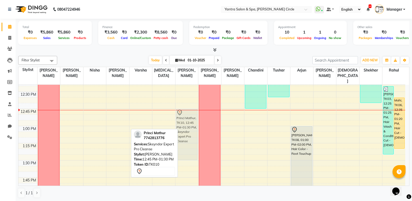
drag, startPoint x: 120, startPoint y: 115, endPoint x: 188, endPoint y: 116, distance: 67.8
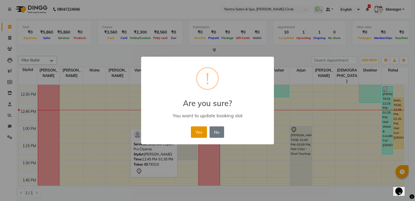
click at [202, 135] on button "Yes" at bounding box center [199, 131] width 16 height 11
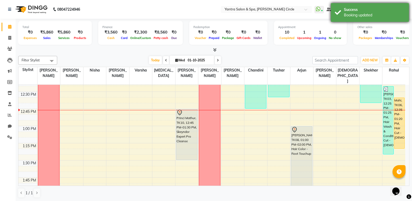
click at [354, 13] on div "Booking updated" at bounding box center [374, 14] width 61 height 5
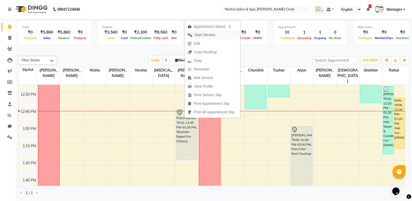
click at [213, 33] on span "Start Service" at bounding box center [204, 34] width 21 height 5
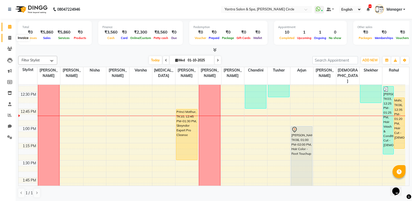
click at [10, 39] on icon at bounding box center [9, 38] width 3 height 4
select select "service"
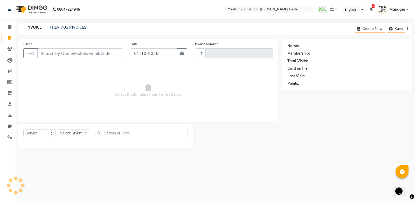
type input "4534"
select select "152"
click at [91, 59] on div "Client +91" at bounding box center [72, 51] width 107 height 21
click at [98, 54] on input "Client" at bounding box center [80, 53] width 86 height 10
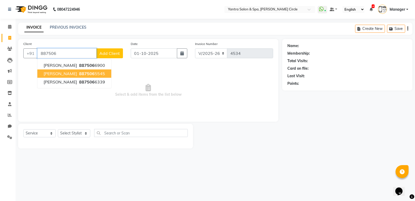
click at [79, 75] on span "887506" at bounding box center [87, 73] width 16 height 5
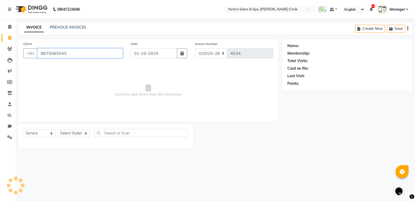
type input "8875065545"
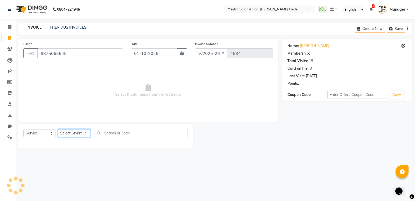
click at [72, 132] on select "Select Stylist [PERSON_NAME] [PERSON_NAME] [PERSON_NAME] [PERSON_NAME] Manager …" at bounding box center [74, 133] width 32 height 8
select select "11925"
click at [58, 129] on select "Select Stylist [PERSON_NAME] [PERSON_NAME] [PERSON_NAME] [PERSON_NAME] Manager …" at bounding box center [74, 133] width 32 height 8
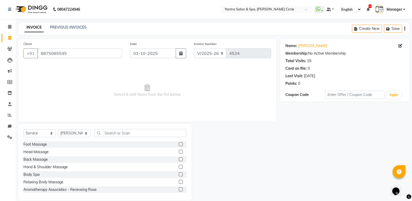
click at [117, 138] on div "Select Service Product Membership Package Voucher Prepaid Gift Card Select Styl…" at bounding box center [104, 135] width 163 height 12
click at [121, 131] on input "text" at bounding box center [140, 133] width 92 height 8
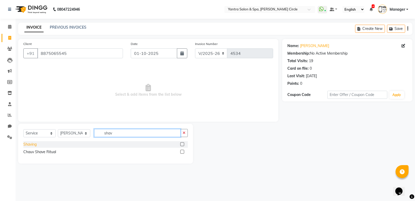
type input "shav"
click at [32, 145] on div "Shaving" at bounding box center [29, 144] width 13 height 5
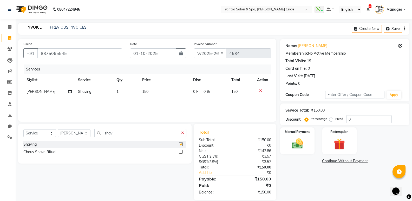
checkbox input "false"
click at [159, 97] on div "Services Stylist Service Qty Price Disc Total Action [PERSON_NAME] Shaving 1 15…" at bounding box center [146, 90] width 247 height 52
click at [163, 91] on td "150" at bounding box center [164, 92] width 51 height 12
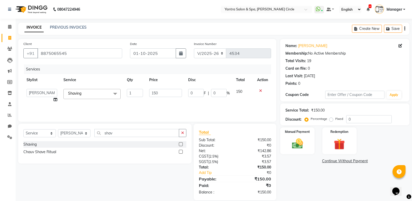
click at [163, 91] on input "150" at bounding box center [165, 93] width 32 height 8
type input "200"
drag, startPoint x: 291, startPoint y: 139, endPoint x: 298, endPoint y: 141, distance: 7.4
click at [292, 139] on img at bounding box center [297, 143] width 18 height 13
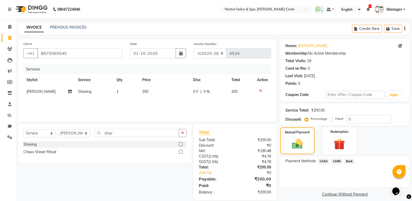
click at [324, 161] on span "CASH" at bounding box center [323, 161] width 11 height 6
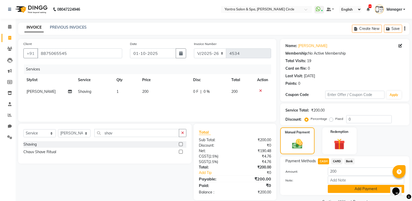
click at [349, 188] on button "Add Payment" at bounding box center [365, 189] width 76 height 8
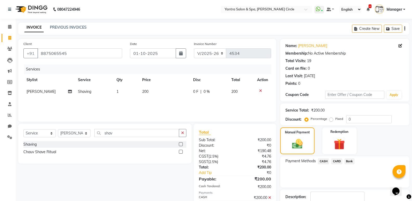
scroll to position [34, 0]
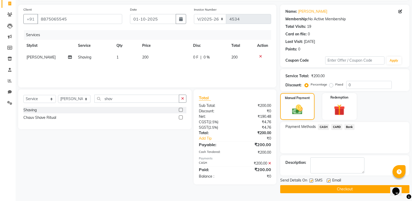
click at [340, 188] on button "Checkout" at bounding box center [344, 189] width 129 height 8
click at [340, 188] on div "Checkout" at bounding box center [344, 189] width 129 height 8
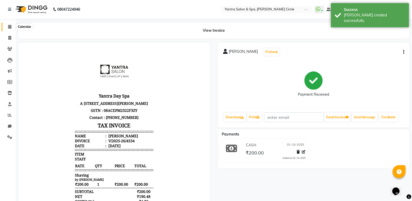
click at [7, 28] on span at bounding box center [9, 27] width 9 height 6
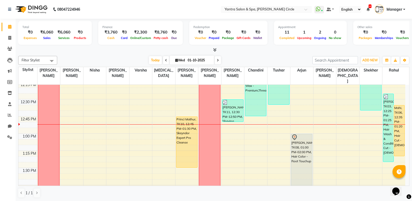
scroll to position [260, 0]
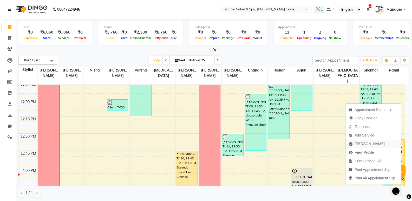
click at [359, 145] on span "[PERSON_NAME]" at bounding box center [369, 143] width 30 height 5
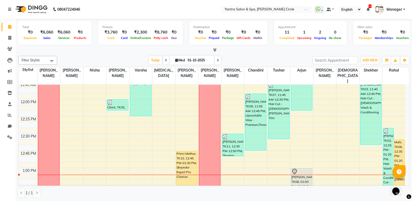
select select "service"
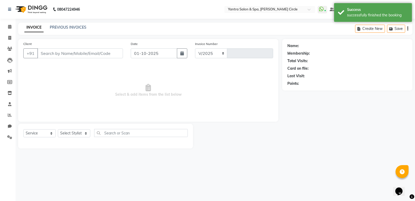
select select "152"
type input "4535"
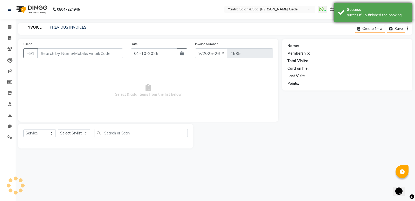
click at [349, 8] on div "Success" at bounding box center [377, 9] width 61 height 5
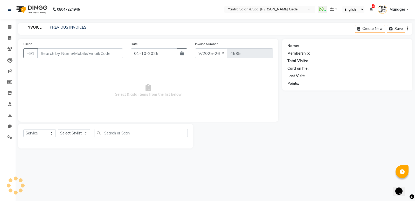
type input "9602930001"
select select "84063"
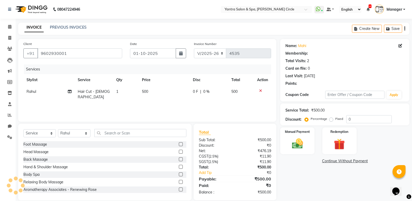
click at [161, 91] on td "500" at bounding box center [164, 94] width 51 height 17
select select "84063"
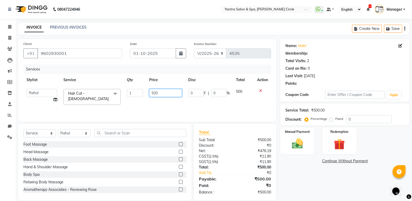
click at [161, 91] on input "500" at bounding box center [165, 93] width 32 height 8
type input "350"
click at [255, 128] on div "Total Sub Total: ₹500.00 Discount: ₹0 Net: ₹476.19 CGST ( 2.5% ) ₹11.90 SGST ( …" at bounding box center [234, 162] width 83 height 76
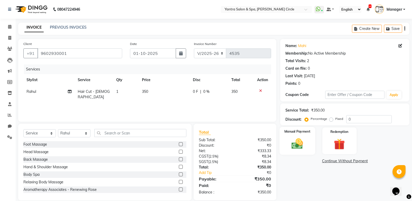
click at [308, 136] on div "Manual Payment" at bounding box center [297, 141] width 36 height 28
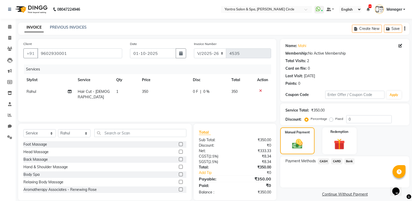
click at [353, 161] on span "Bank" at bounding box center [349, 161] width 10 height 6
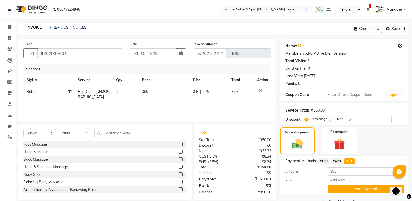
click at [350, 188] on button "Add Payment" at bounding box center [365, 189] width 76 height 8
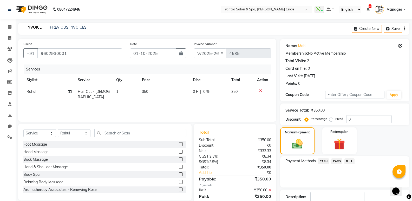
scroll to position [34, 0]
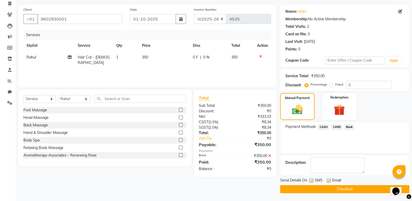
click at [316, 192] on button "Checkout" at bounding box center [344, 189] width 129 height 8
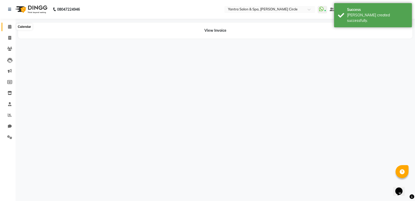
click at [6, 25] on span at bounding box center [9, 27] width 9 height 6
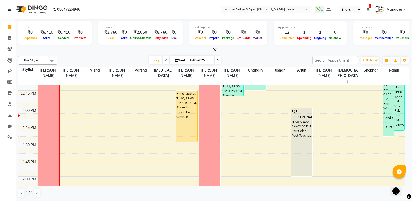
scroll to position [323, 0]
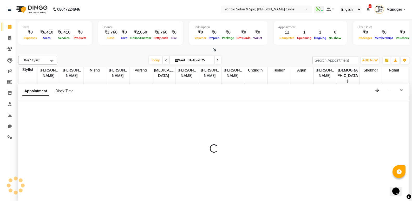
scroll to position [0, 0]
select select "72571"
select select "795"
select select "tentative"
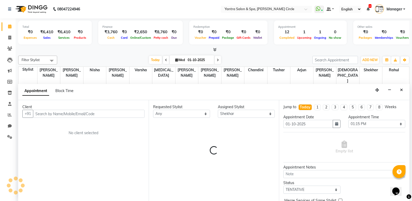
click at [85, 116] on input "text" at bounding box center [88, 114] width 111 height 8
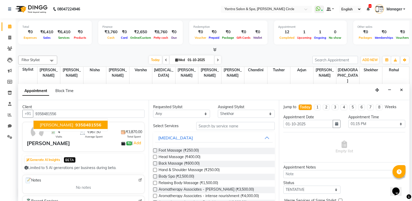
click at [75, 125] on span "9358481556" at bounding box center [88, 124] width 26 height 5
type input "9358481556"
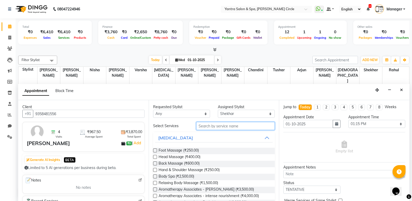
click at [236, 127] on input "text" at bounding box center [235, 126] width 78 height 8
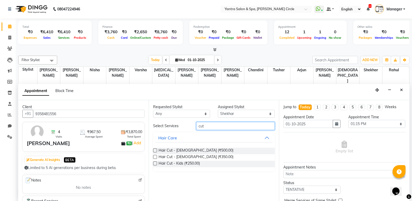
type input "cut"
click at [155, 157] on label at bounding box center [155, 157] width 4 height 4
click at [155, 157] on input "checkbox" at bounding box center [154, 157] width 3 height 3
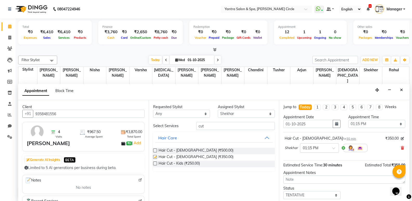
checkbox input "false"
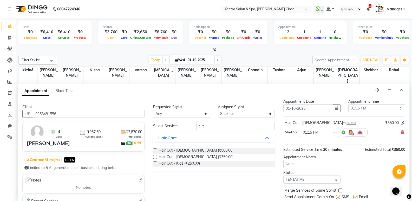
scroll to position [31, 0]
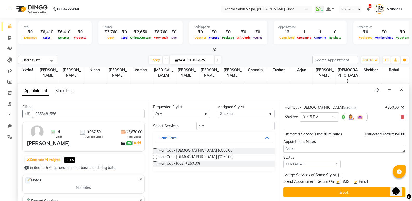
click at [341, 174] on label at bounding box center [340, 175] width 4 height 4
click at [341, 174] on input "checkbox" at bounding box center [339, 175] width 3 height 3
checkbox input "true"
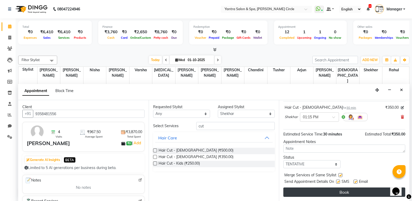
click at [340, 190] on button "Book" at bounding box center [344, 191] width 122 height 9
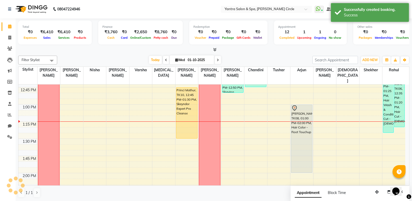
scroll to position [0, 0]
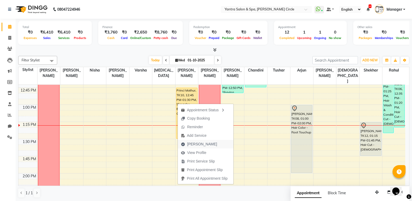
click at [196, 145] on span "[PERSON_NAME]" at bounding box center [202, 143] width 30 height 5
select select "service"
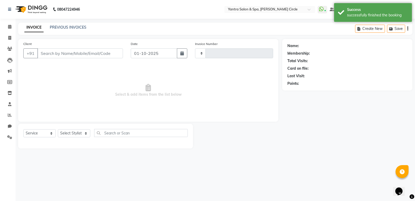
type input "4536"
select select "152"
type input "7742813776"
select select "4353"
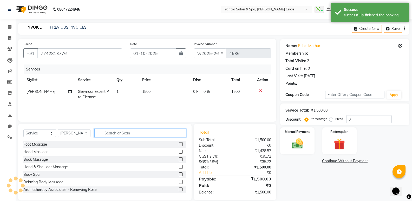
click at [111, 136] on input "text" at bounding box center [140, 133] width 92 height 8
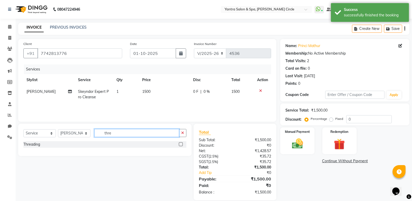
type input "thre"
click at [179, 144] on label at bounding box center [181, 144] width 4 height 4
click at [179, 144] on input "checkbox" at bounding box center [180, 144] width 3 height 3
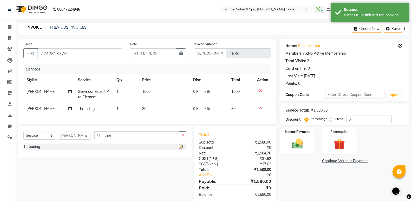
checkbox input "false"
click at [159, 105] on td "80" at bounding box center [164, 109] width 51 height 12
select select "4353"
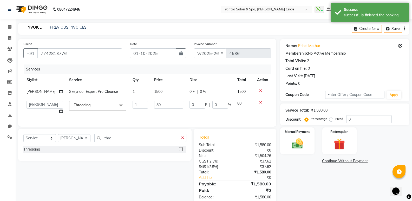
click at [159, 105] on input "80" at bounding box center [168, 104] width 29 height 8
type input "200"
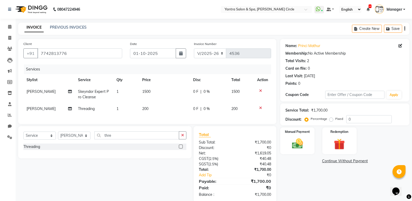
click at [263, 156] on div "₹1,619.05" at bounding box center [255, 152] width 40 height 5
click at [285, 143] on div "Manual Payment" at bounding box center [297, 141] width 36 height 28
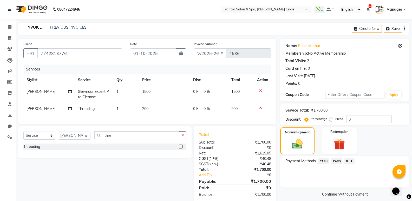
click at [352, 160] on span "Bank" at bounding box center [349, 161] width 10 height 6
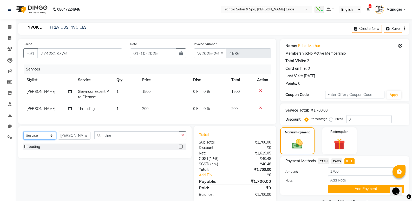
click at [41, 138] on select "Select Service Product Membership Package Voucher Prepaid Gift Card" at bounding box center [39, 135] width 32 height 8
select select "product"
click at [23, 135] on select "Select Service Product Membership Package Voucher Prepaid Gift Card" at bounding box center [39, 135] width 32 height 8
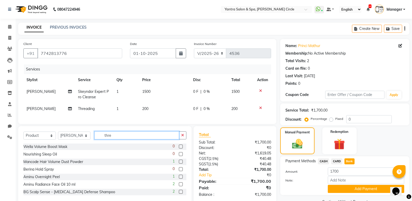
click at [137, 138] on input "thre" at bounding box center [136, 135] width 85 height 8
click at [136, 138] on input "thre" at bounding box center [136, 135] width 85 height 8
click at [140, 137] on input "thre" at bounding box center [136, 135] width 85 height 8
click at [138, 137] on input "thre" at bounding box center [136, 135] width 85 height 8
click at [139, 137] on input "thre" at bounding box center [136, 135] width 85 height 8
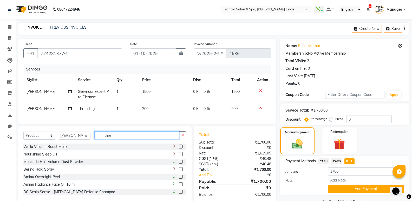
click at [138, 137] on input "thre" at bounding box center [136, 135] width 85 height 8
click at [135, 139] on input "text" at bounding box center [140, 135] width 92 height 8
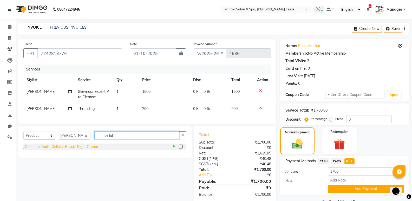
type input "cellul"
click at [79, 149] on div "JC Infinite Youth Cellular Repair Night Cream" at bounding box center [60, 146] width 75 height 5
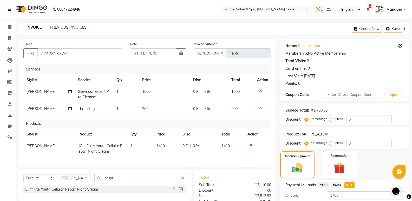
checkbox input "false"
click at [163, 145] on span "1410" at bounding box center [160, 145] width 8 height 5
select select "4353"
click at [163, 145] on input "1410" at bounding box center [166, 147] width 20 height 8
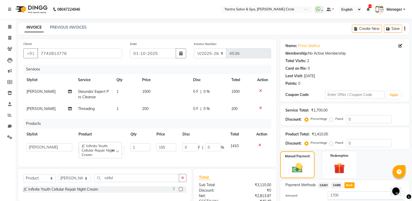
type input "1550"
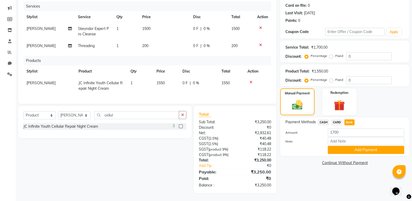
click at [327, 119] on span "CASH" at bounding box center [323, 122] width 11 height 6
type input "3250"
click at [349, 119] on span "Bank" at bounding box center [349, 122] width 10 height 6
click at [355, 146] on button "Add Payment" at bounding box center [365, 150] width 76 height 8
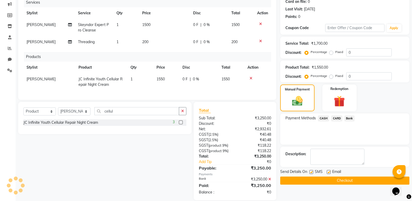
click at [332, 182] on button "Checkout" at bounding box center [344, 180] width 129 height 8
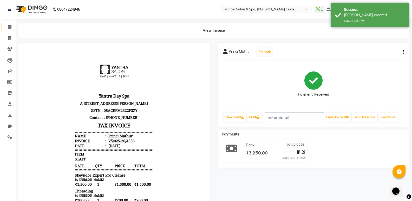
click at [4, 25] on link "Calendar" at bounding box center [8, 27] width 12 height 9
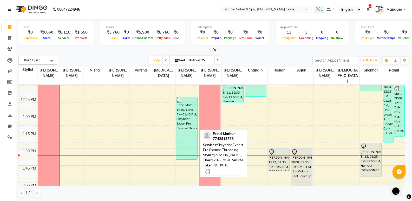
scroll to position [312, 0]
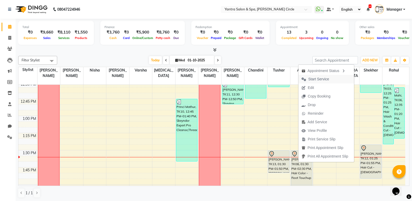
click at [318, 80] on span "Start Service" at bounding box center [318, 78] width 21 height 5
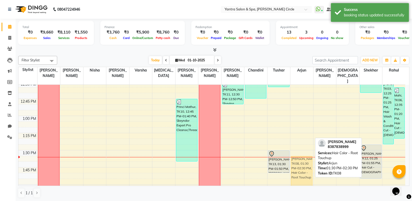
drag, startPoint x: 303, startPoint y: 156, endPoint x: 305, endPoint y: 162, distance: 6.4
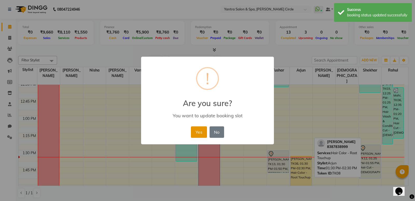
click at [202, 133] on button "Yes" at bounding box center [199, 131] width 16 height 11
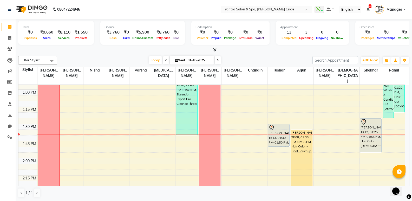
scroll to position [338, 0]
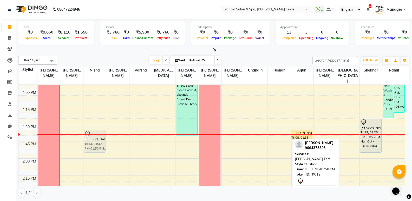
drag, startPoint x: 278, startPoint y: 130, endPoint x: 89, endPoint y: 137, distance: 189.1
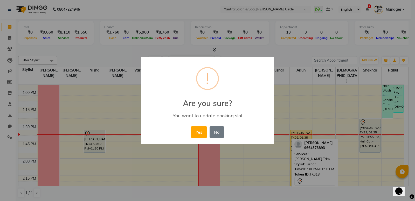
click at [96, 145] on div "× ! Are you sure? You want to update booking slot Yes No No" at bounding box center [207, 100] width 415 height 201
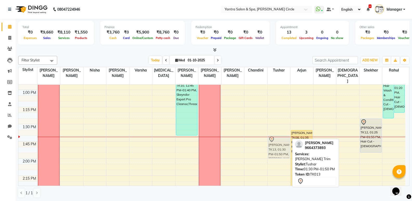
drag, startPoint x: 276, startPoint y: 133, endPoint x: 281, endPoint y: 145, distance: 12.8
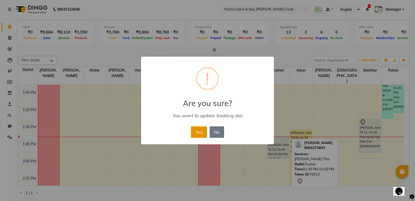
click at [196, 129] on button "Yes" at bounding box center [199, 131] width 16 height 11
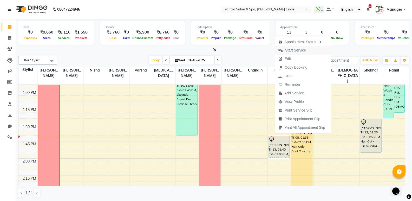
click at [300, 50] on span "Start Service" at bounding box center [295, 50] width 21 height 5
